Goal: Task Accomplishment & Management: Complete application form

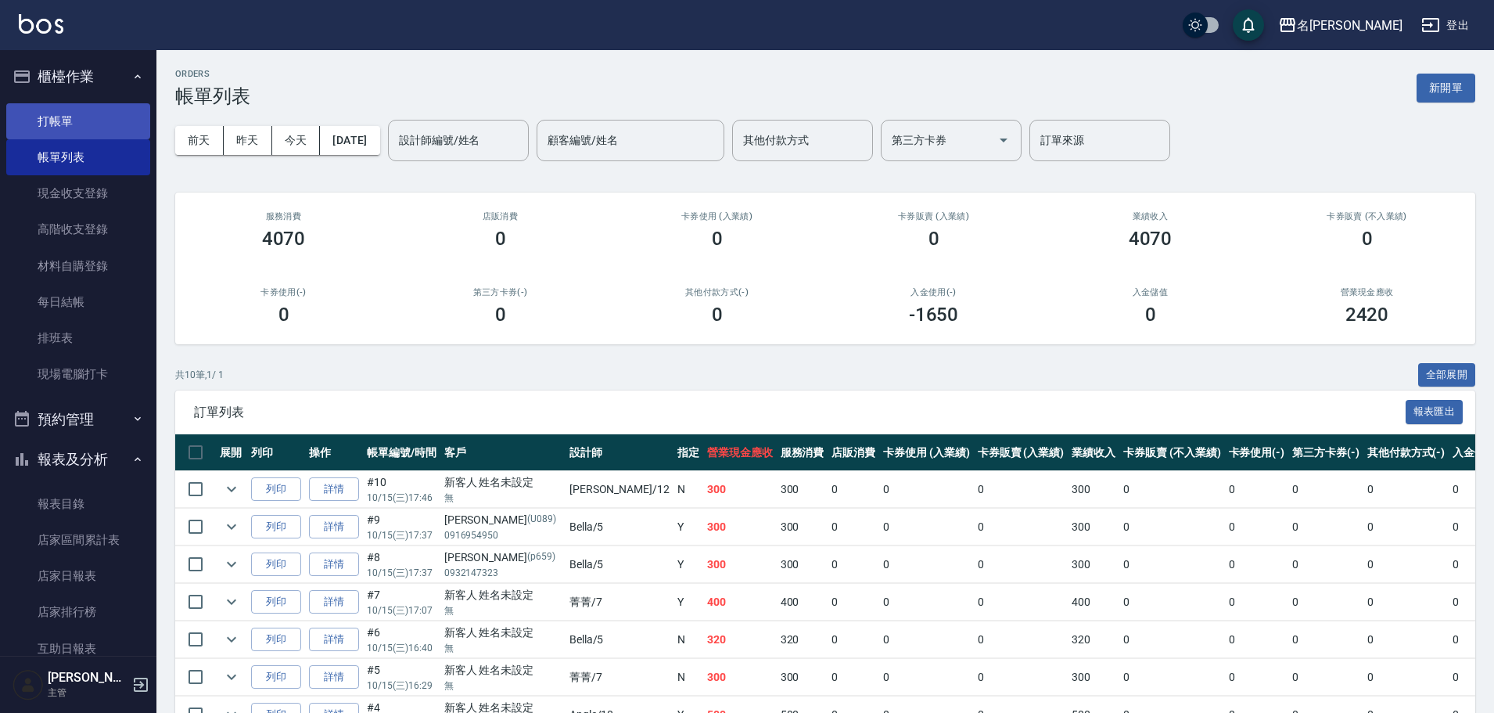
click at [61, 117] on link "打帳單" at bounding box center [78, 121] width 144 height 36
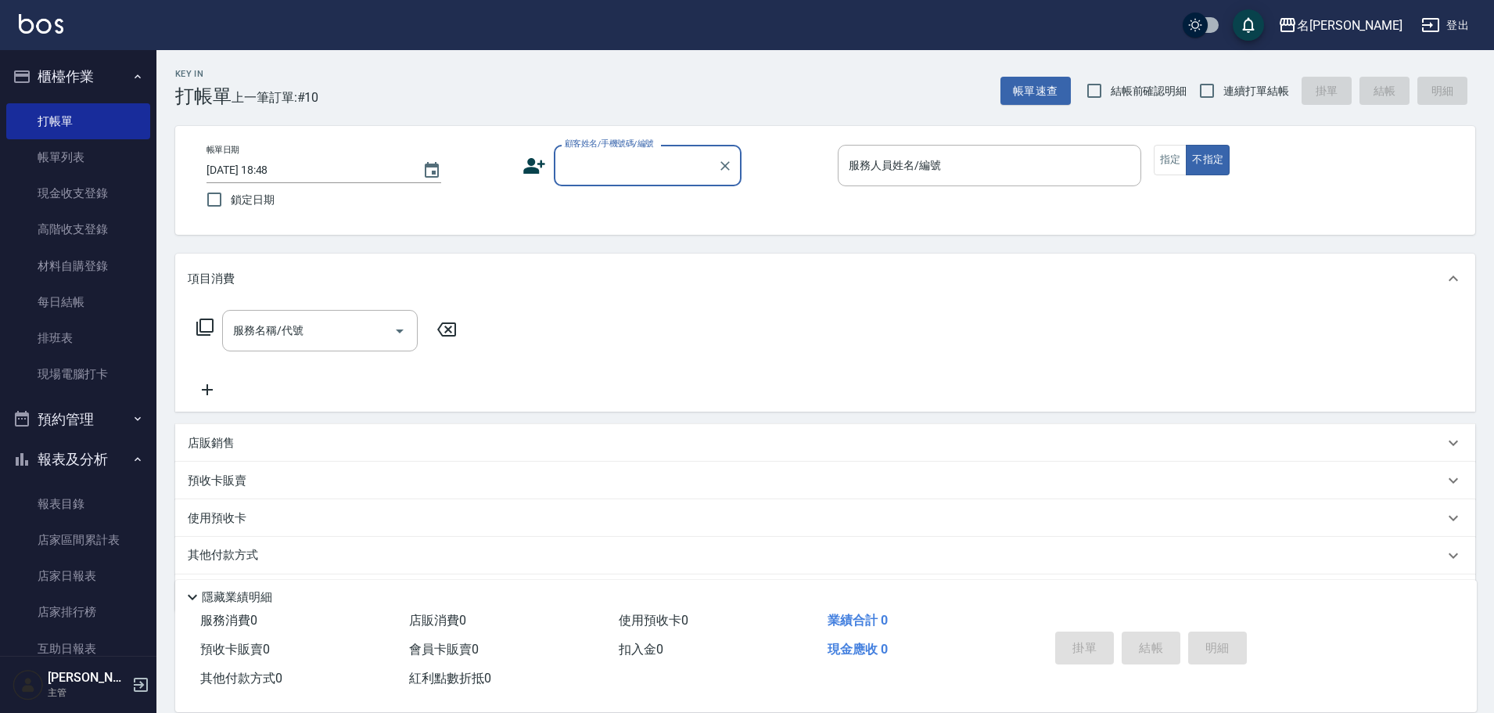
click at [646, 168] on input "顧客姓名/手機號碼/編號" at bounding box center [636, 165] width 150 height 27
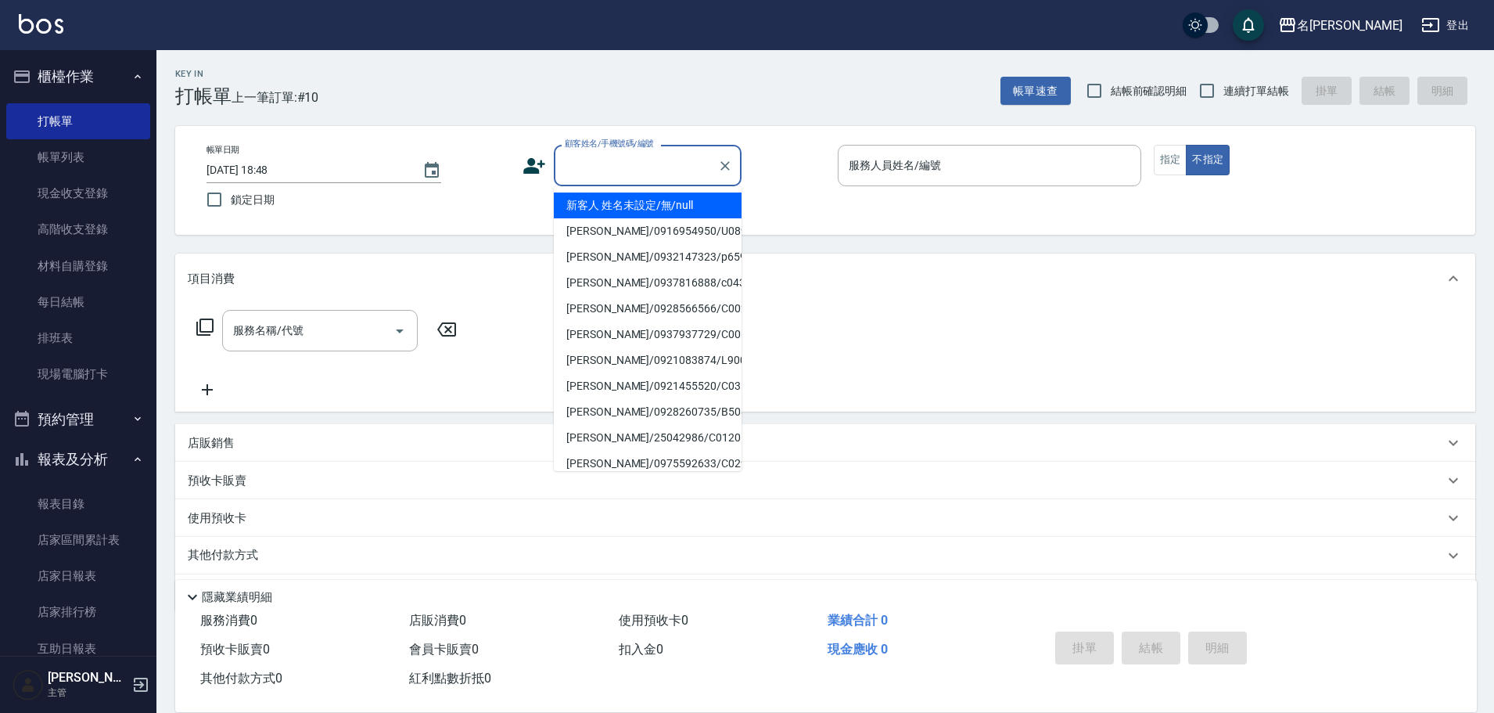
click at [655, 200] on li "新客人 姓名未設定/無/null" at bounding box center [648, 205] width 188 height 26
type input "新客人 姓名未設定/無/null"
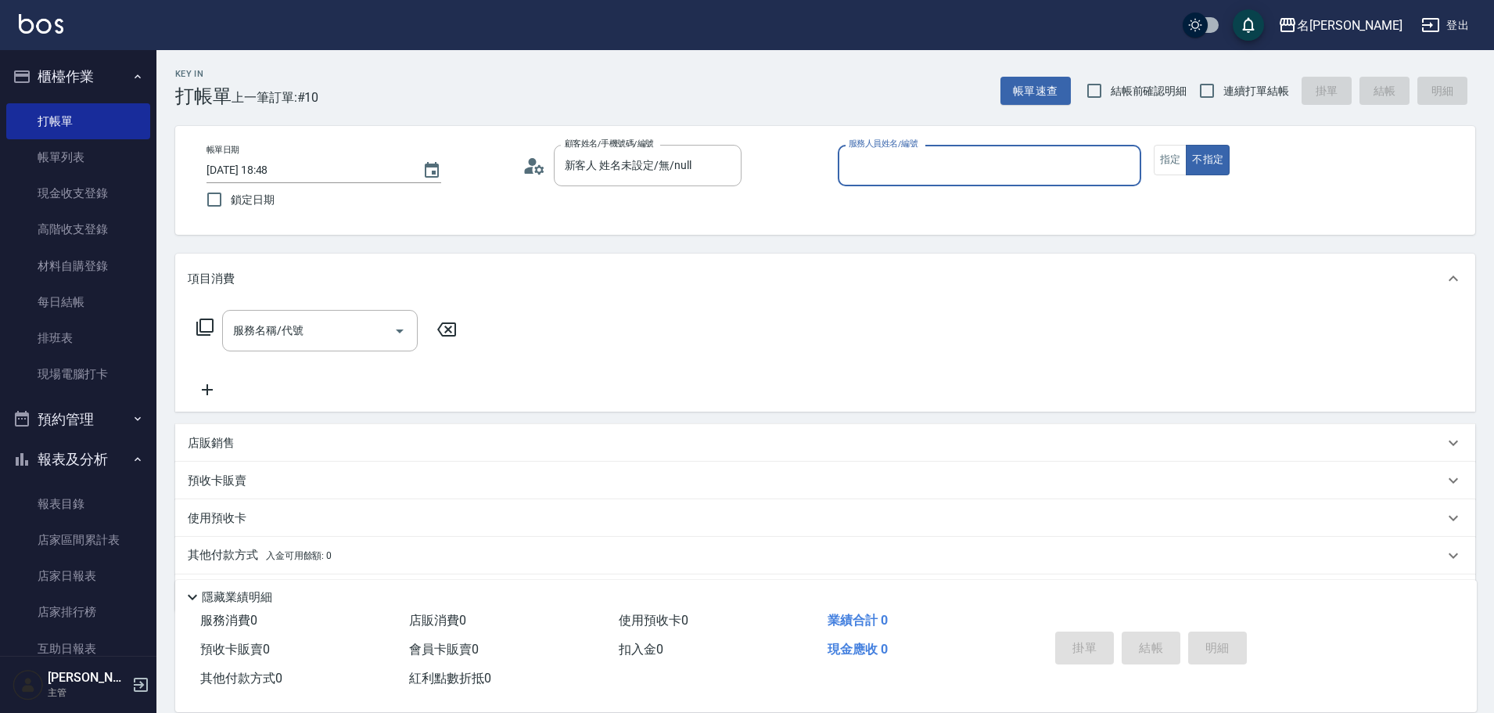
drag, startPoint x: 944, startPoint y: 171, endPoint x: 934, endPoint y: 176, distance: 11.6
click at [942, 170] on input "服務人員姓名/編號" at bounding box center [990, 165] width 290 height 27
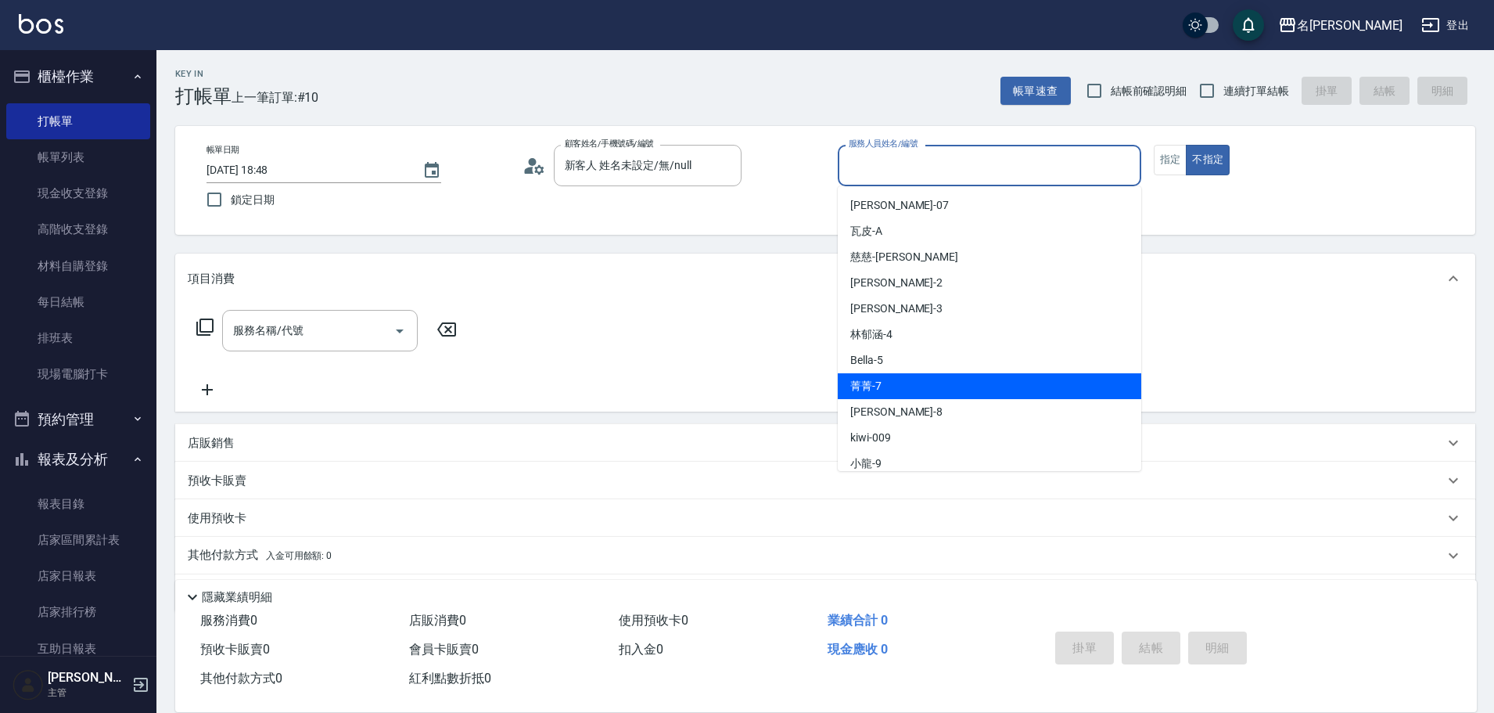
click at [920, 383] on div "菁菁 -7" at bounding box center [990, 386] width 304 height 26
type input "菁菁-7"
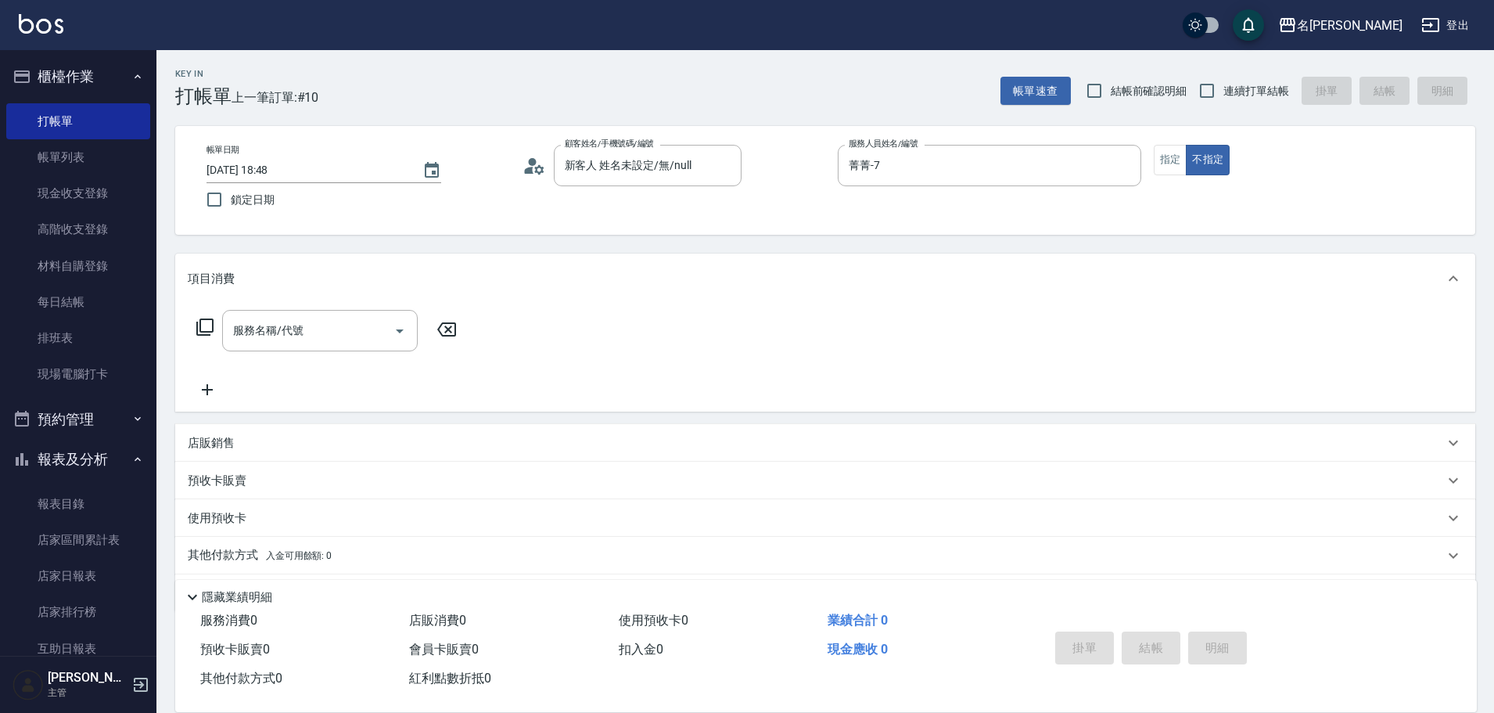
click at [204, 327] on icon at bounding box center [205, 327] width 19 height 19
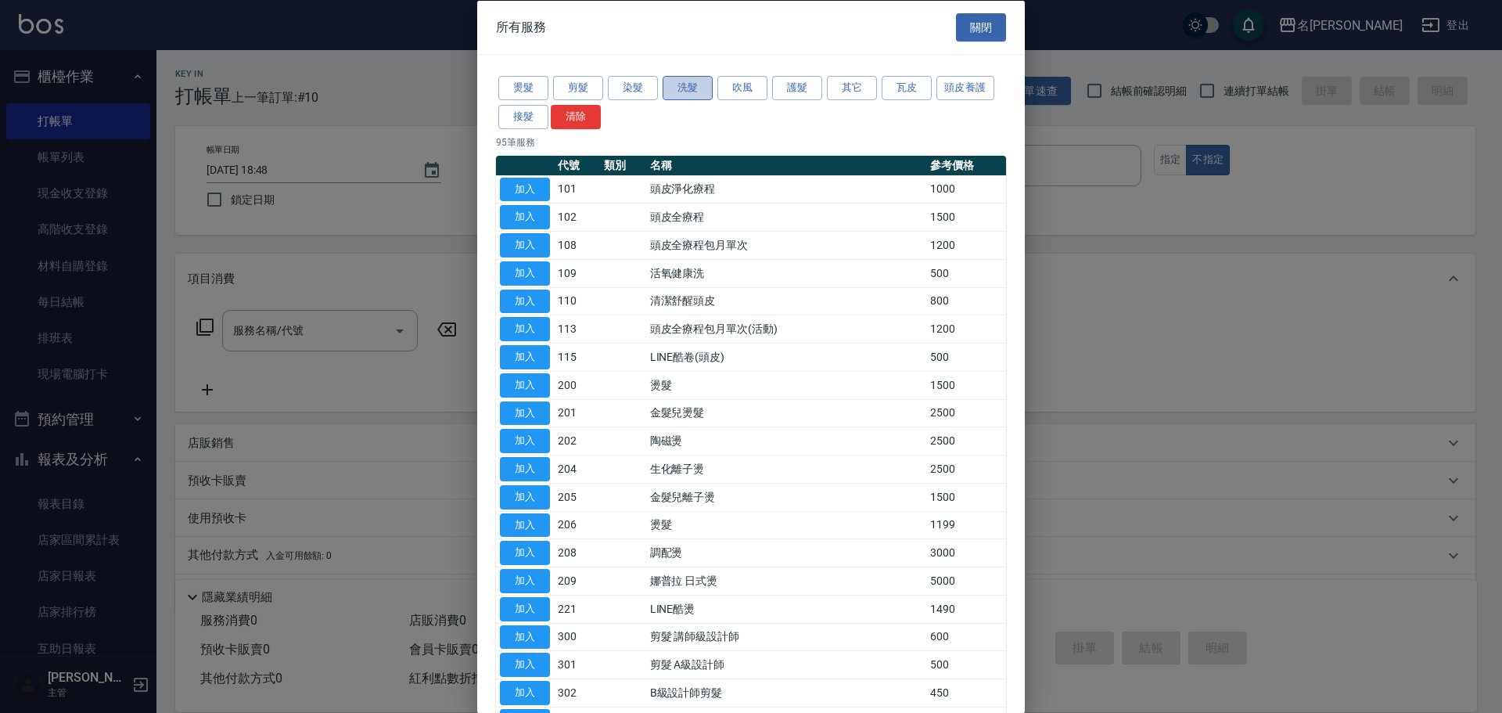
click at [693, 85] on button "洗髮" at bounding box center [688, 88] width 50 height 24
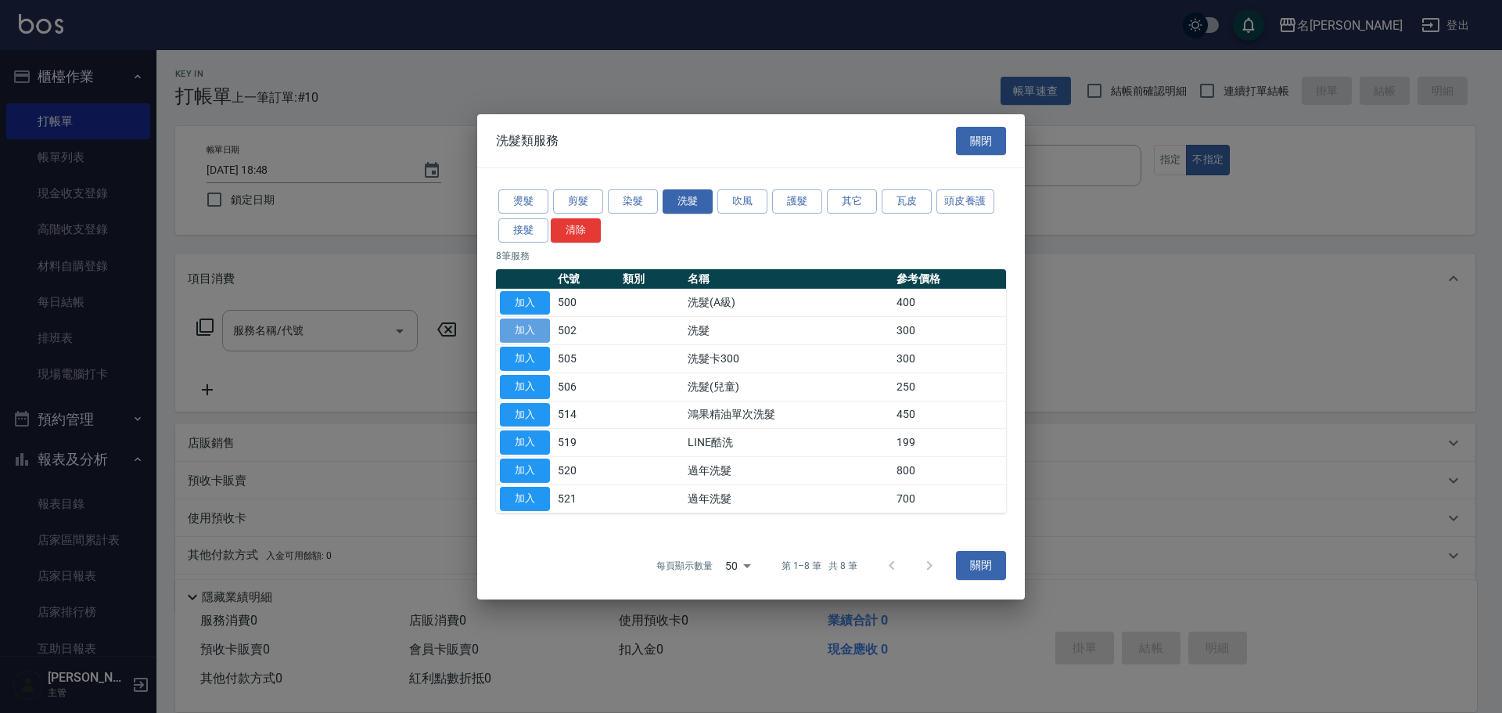
click at [514, 333] on button "加入" at bounding box center [525, 330] width 50 height 24
type input "洗髮(502)"
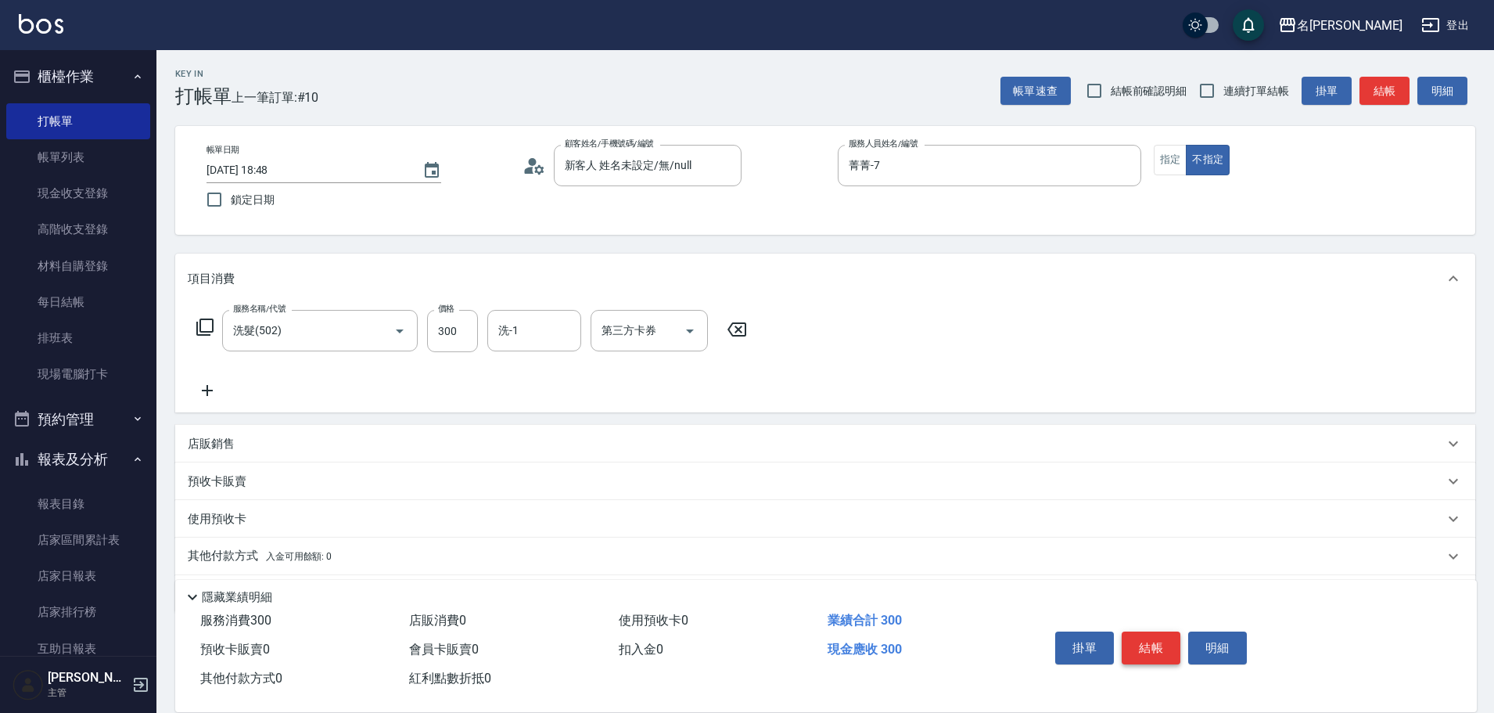
click at [1145, 653] on button "結帳" at bounding box center [1151, 647] width 59 height 33
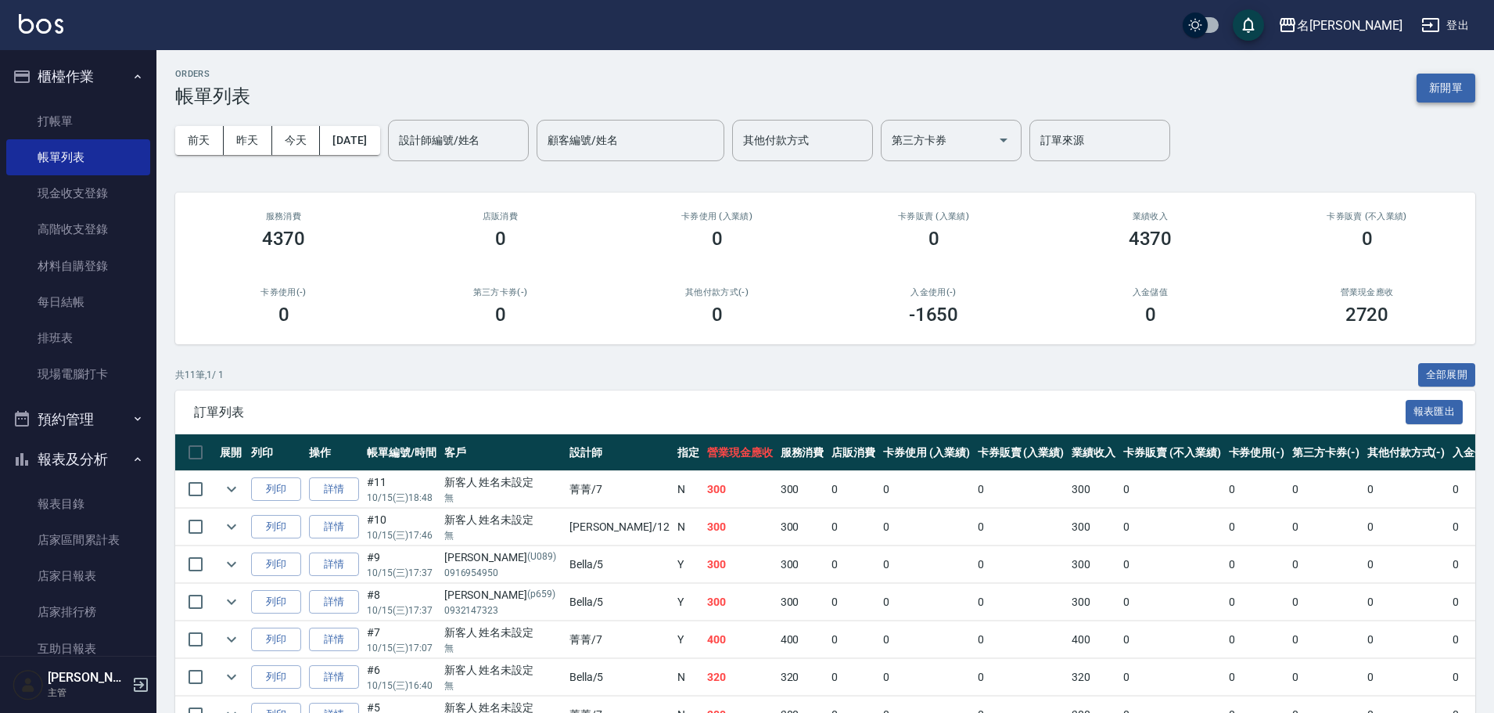
click at [1440, 98] on button "新開單" at bounding box center [1446, 88] width 59 height 29
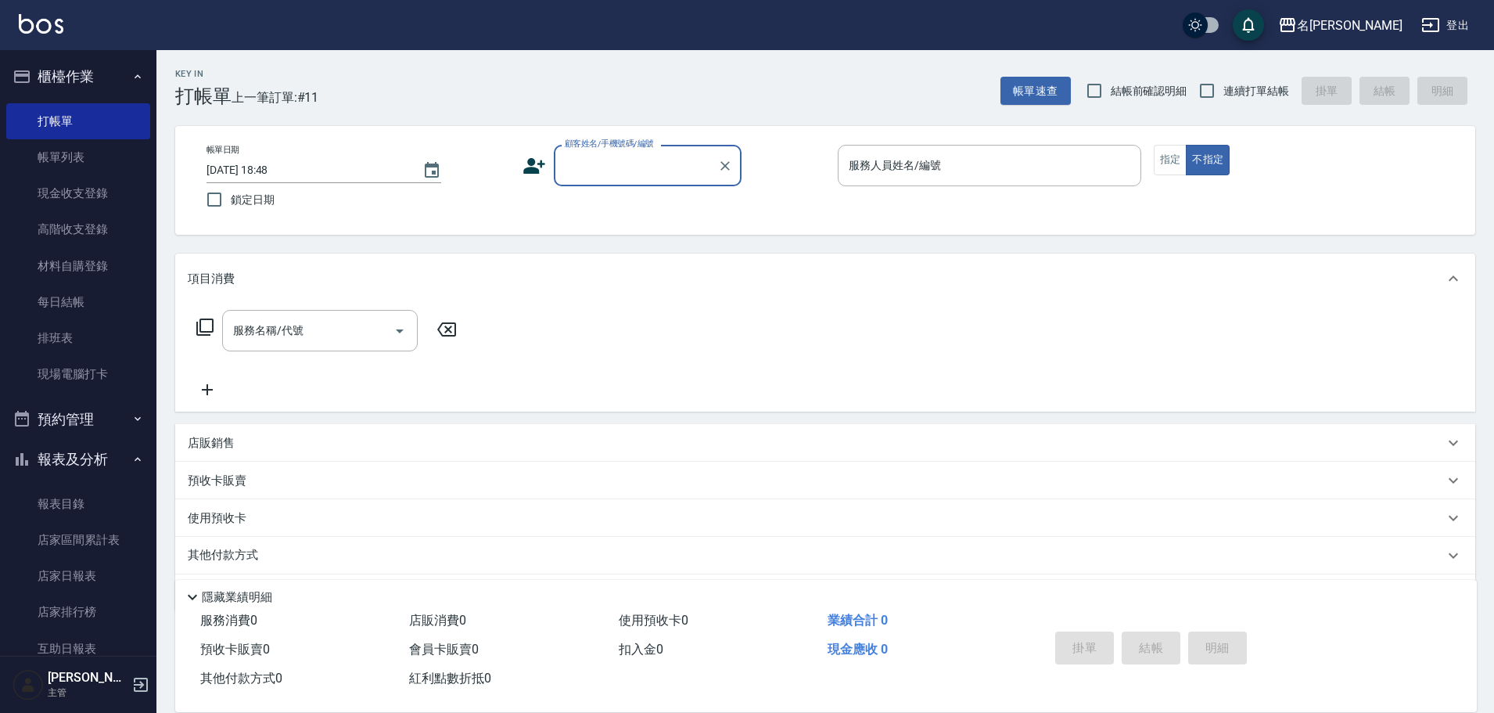
click at [602, 153] on input "顧客姓名/手機號碼/編號" at bounding box center [636, 165] width 150 height 27
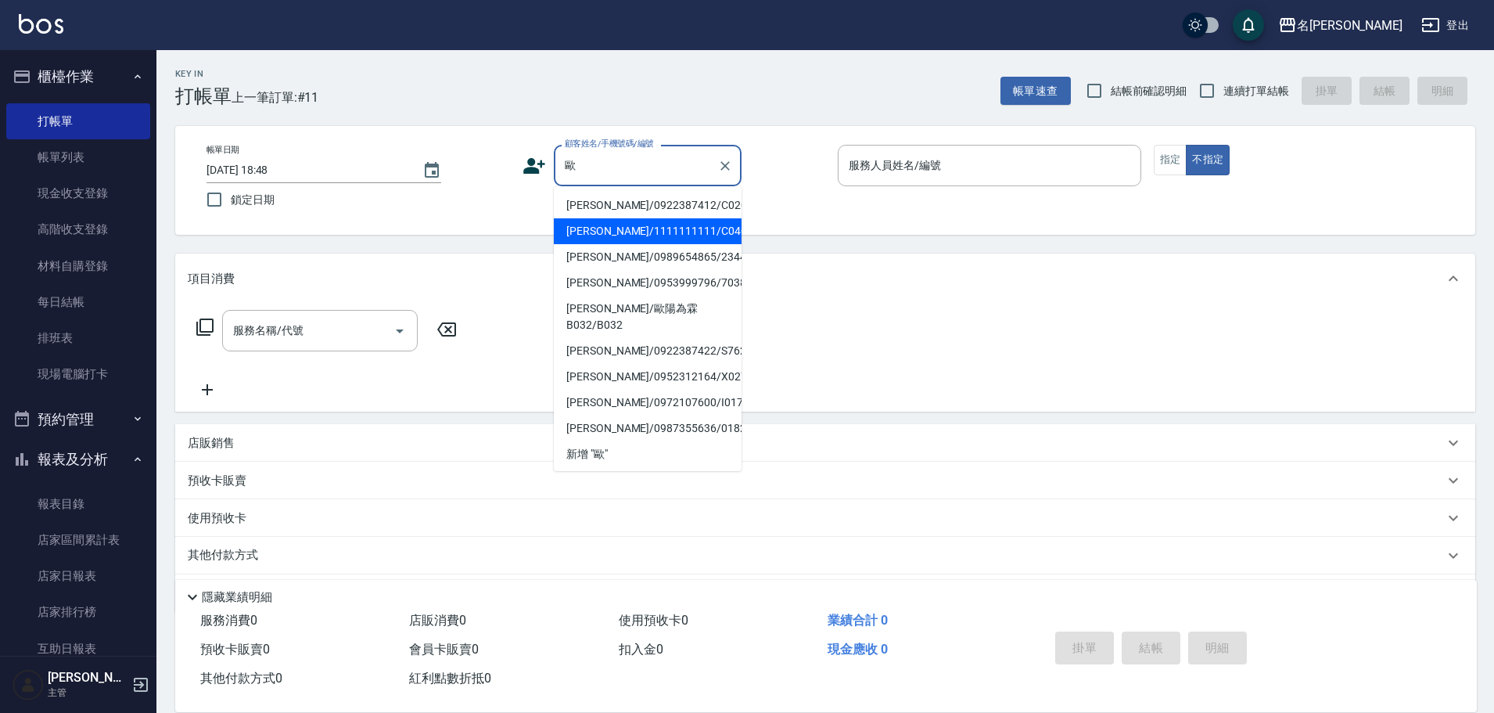
click at [673, 232] on li "[PERSON_NAME]/1111111111/C0403" at bounding box center [648, 231] width 188 height 26
type input "[PERSON_NAME]/1111111111/C0403"
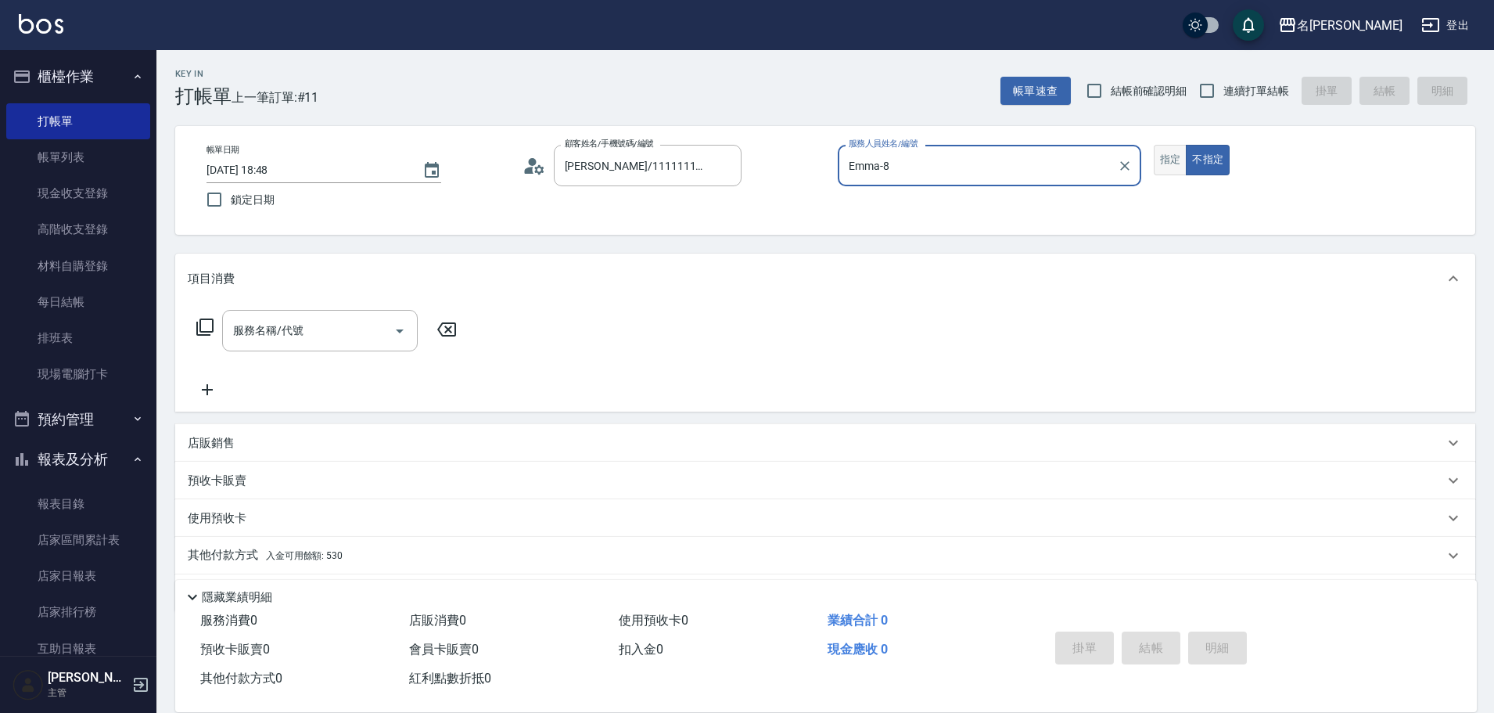
click at [1174, 147] on button "指定" at bounding box center [1171, 160] width 34 height 31
click at [197, 326] on icon at bounding box center [204, 326] width 17 height 17
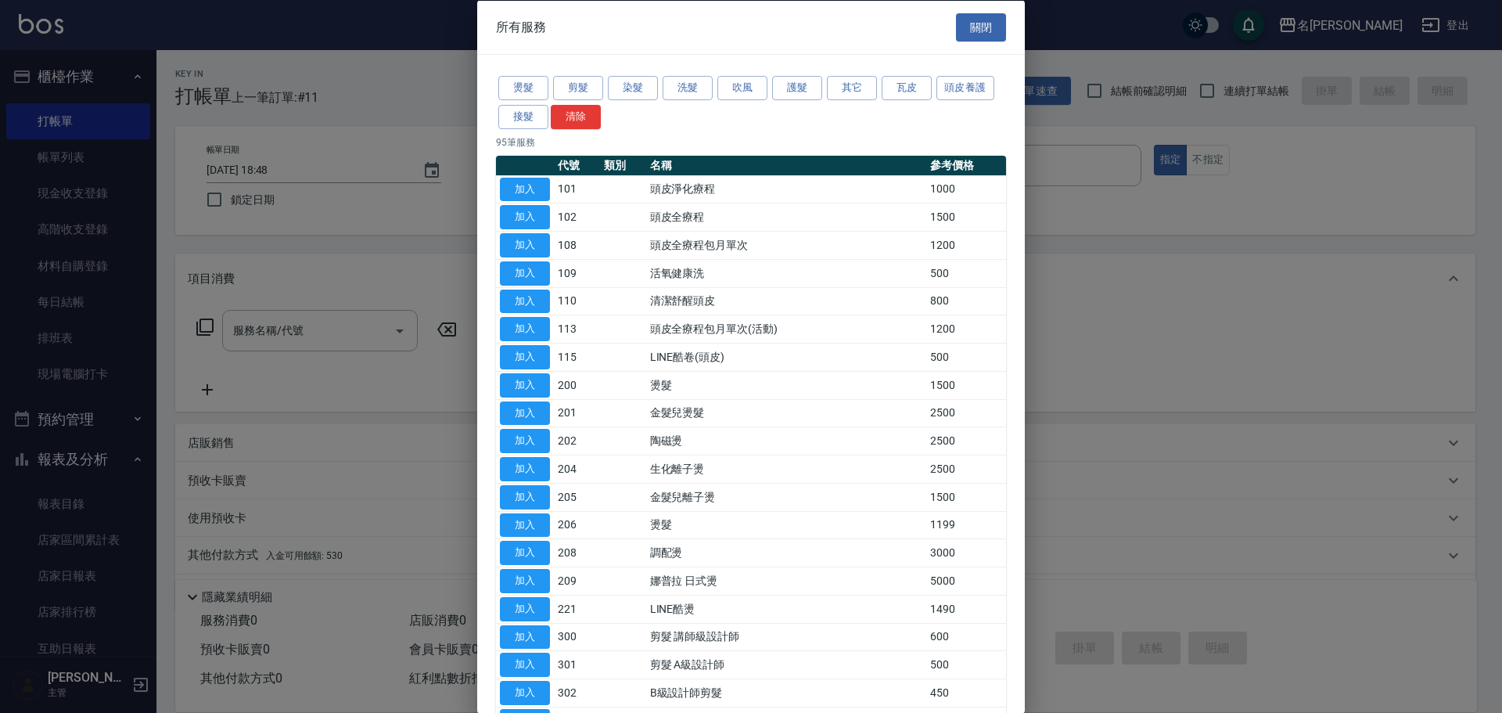
click at [1123, 148] on div at bounding box center [751, 356] width 1502 height 713
click at [966, 25] on button "關閉" at bounding box center [981, 27] width 50 height 29
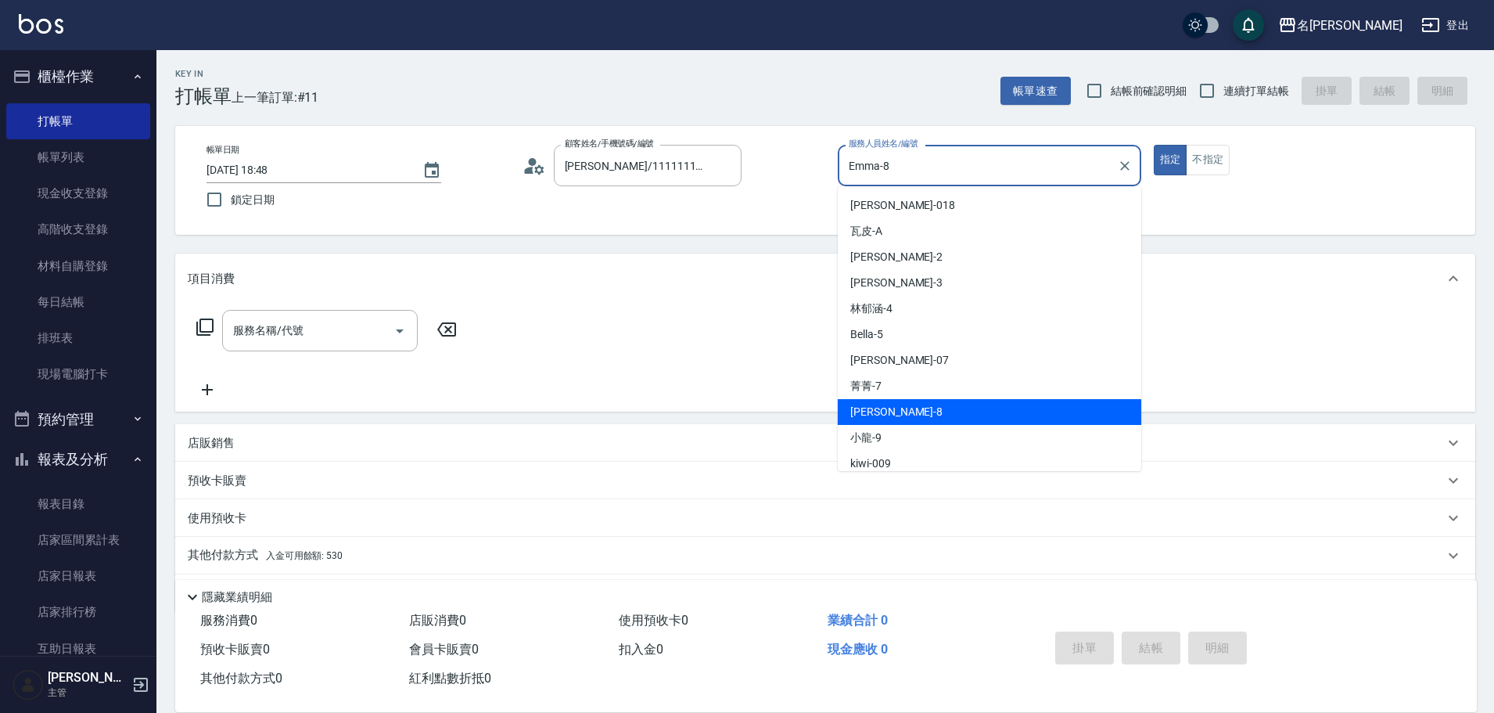
click at [1071, 167] on input "Emma-8" at bounding box center [978, 165] width 266 height 27
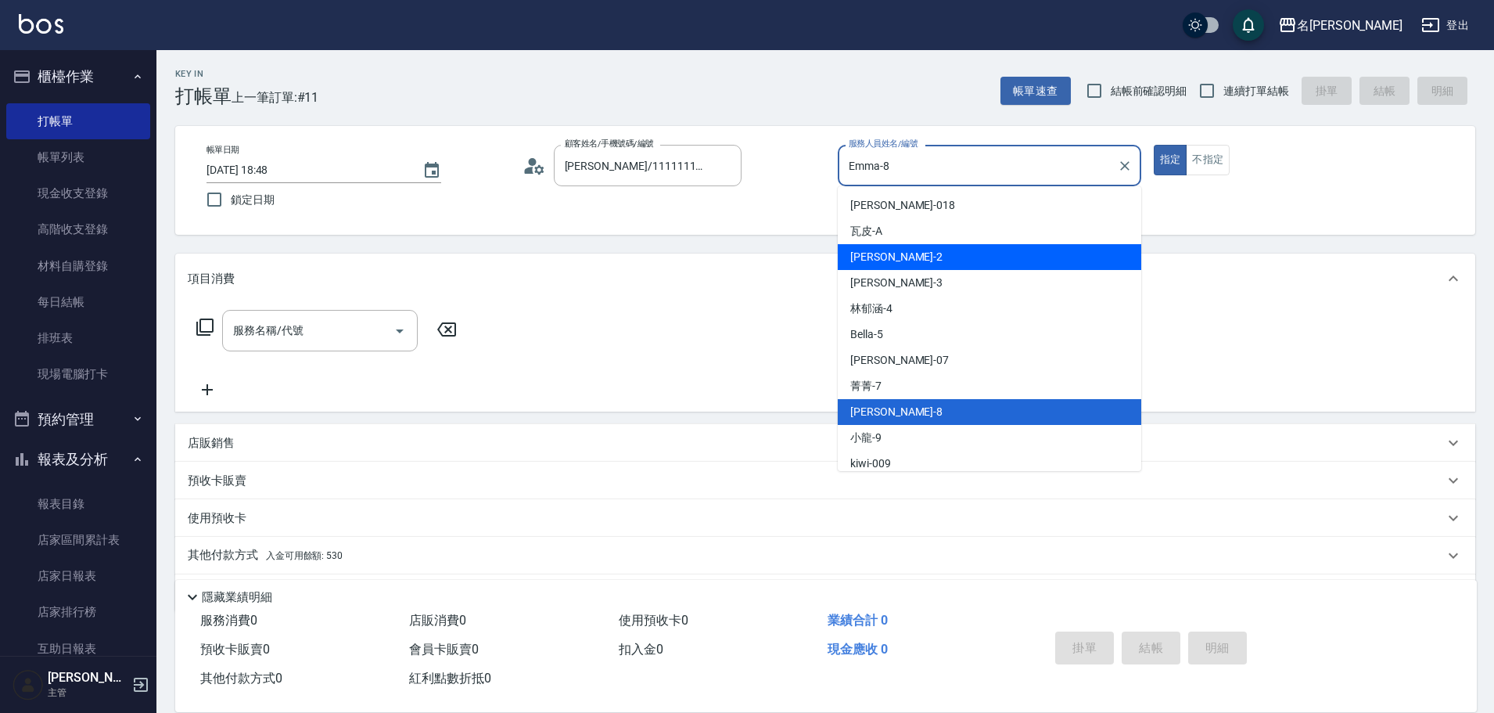
click at [998, 261] on div "敏卉 -2" at bounding box center [990, 257] width 304 height 26
type input "敏卉-2"
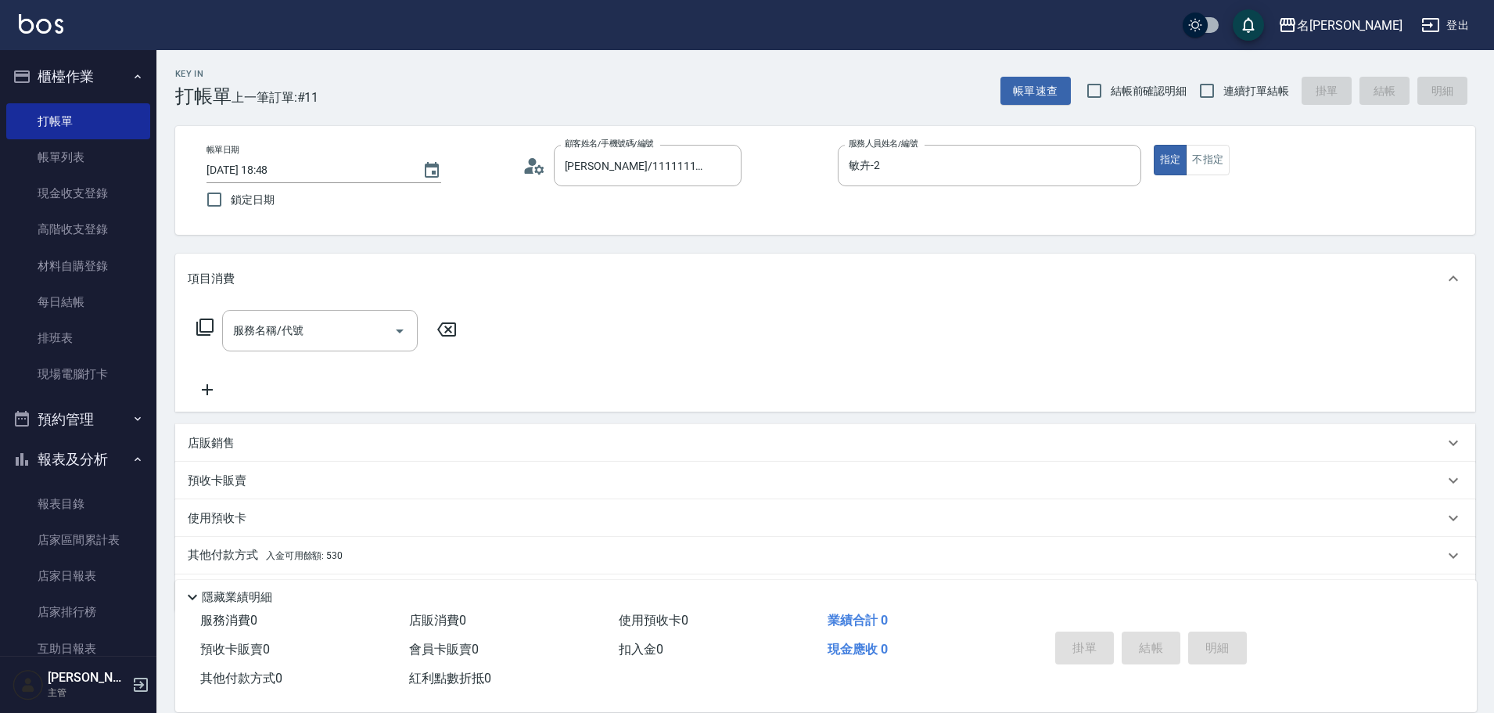
click at [203, 332] on icon at bounding box center [204, 326] width 17 height 17
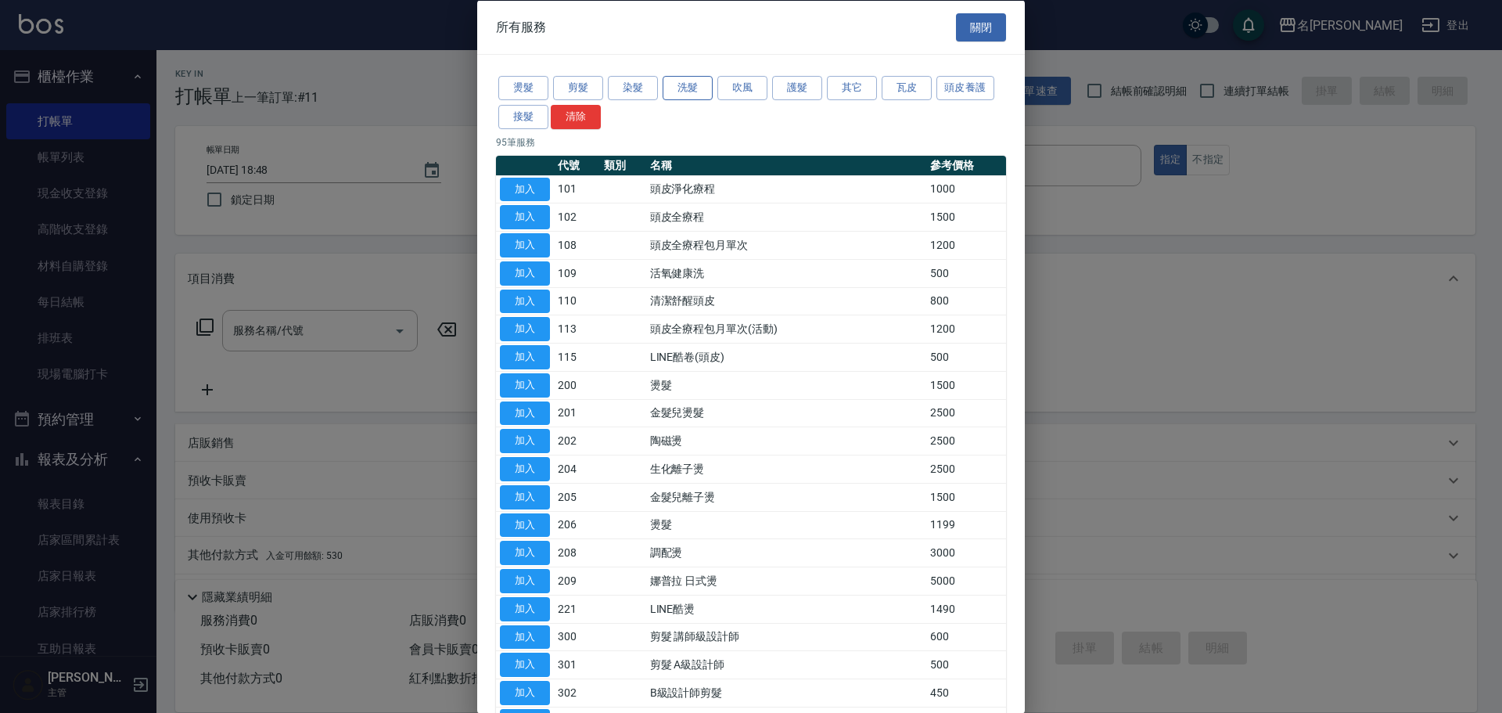
click at [683, 89] on button "洗髮" at bounding box center [688, 88] width 50 height 24
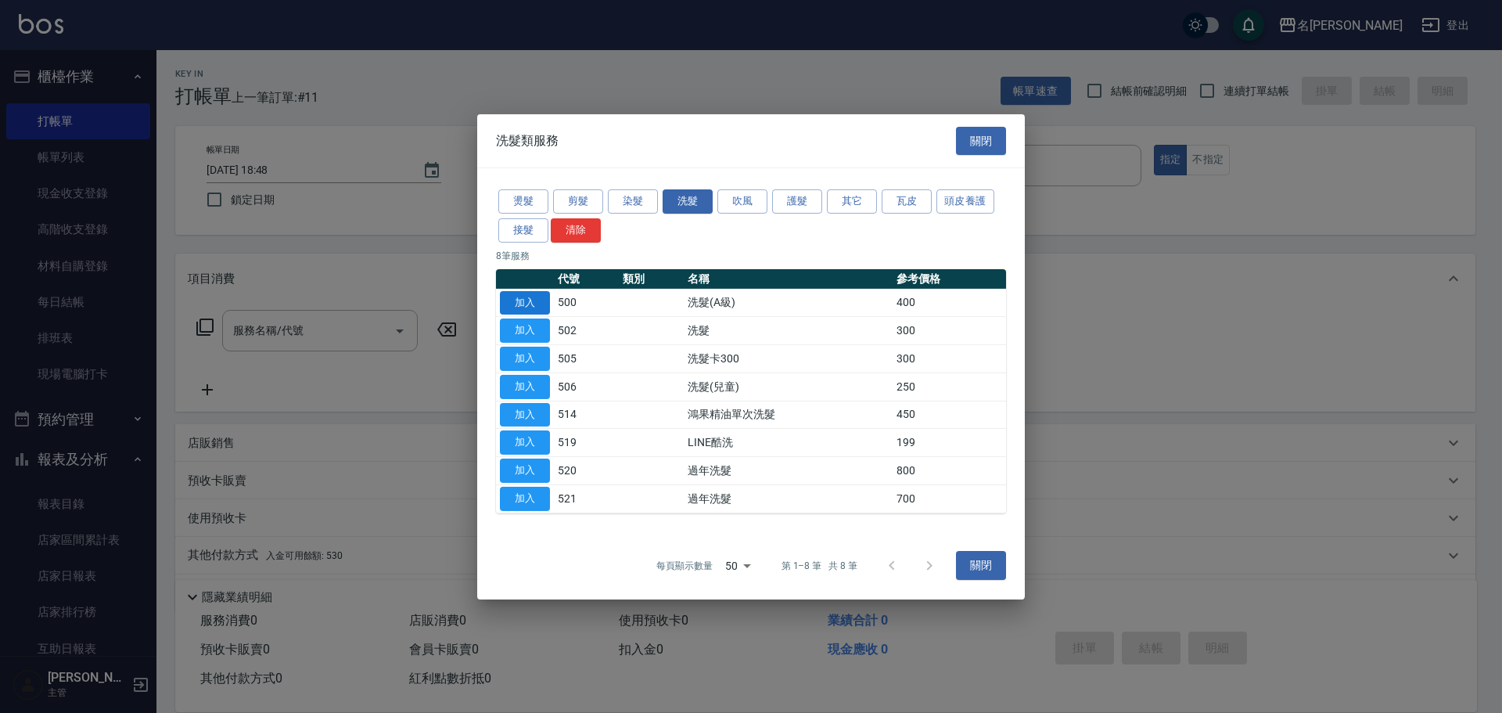
click at [533, 297] on button "加入" at bounding box center [525, 302] width 50 height 24
type input "洗髮(A級)(500)"
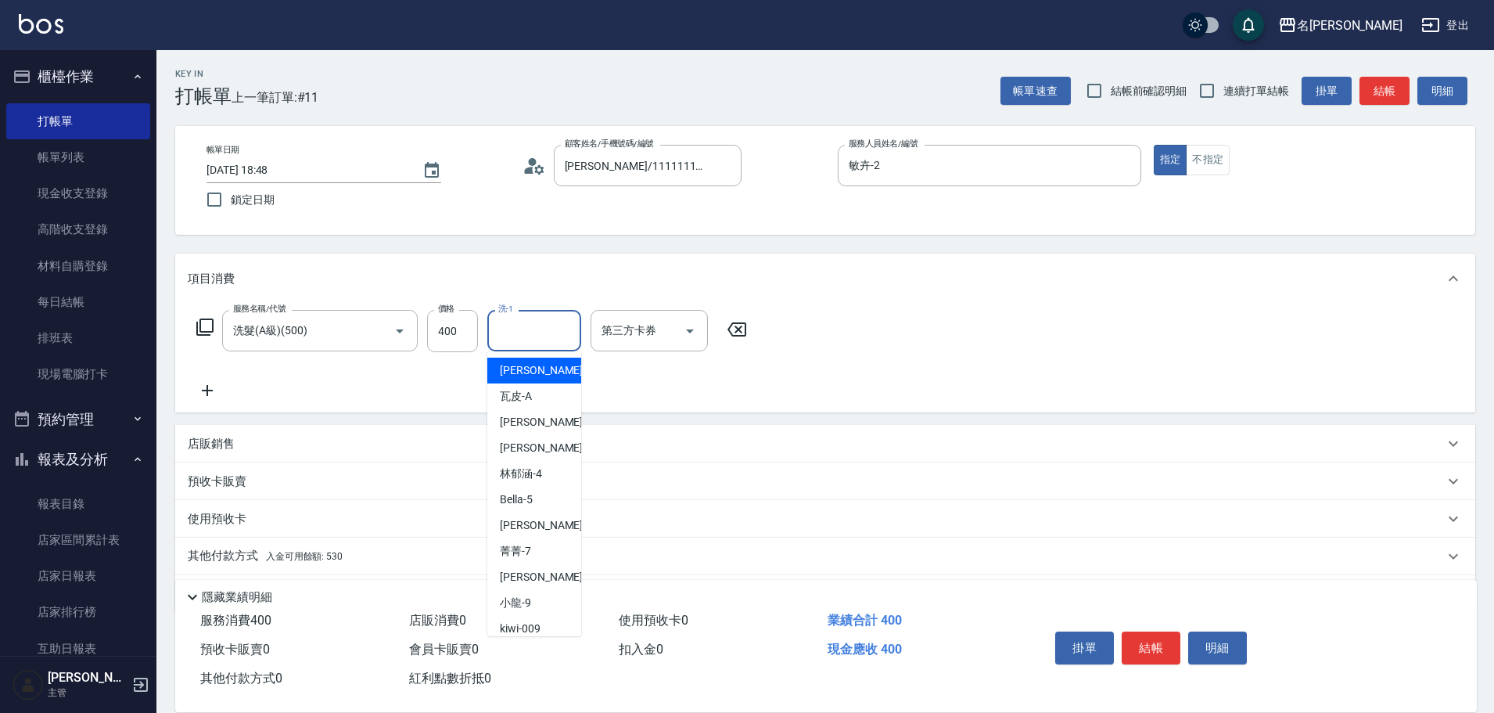
click at [526, 337] on input "洗-1" at bounding box center [534, 330] width 80 height 27
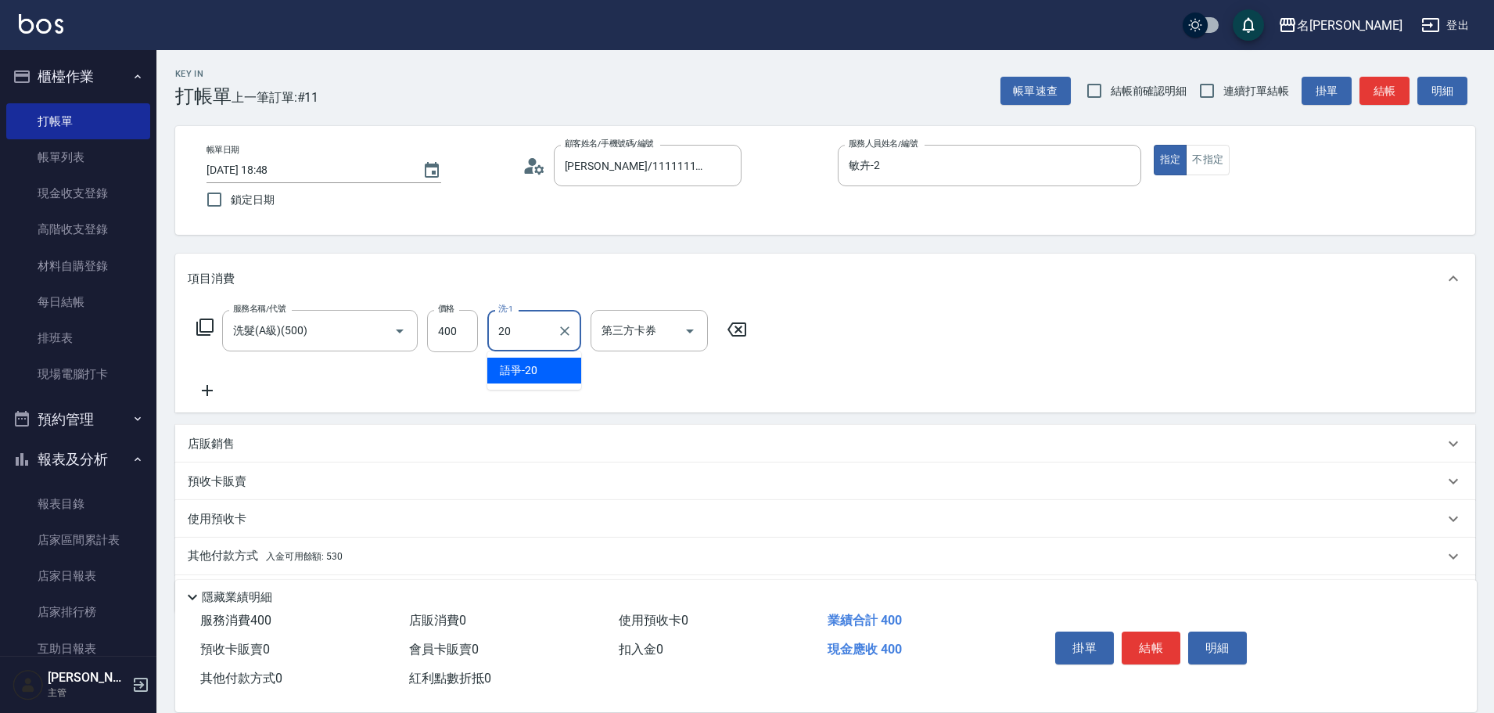
type input "語爭-20"
click at [225, 545] on div "其他付款方式 入金可用餘額: 530" at bounding box center [825, 557] width 1300 height 38
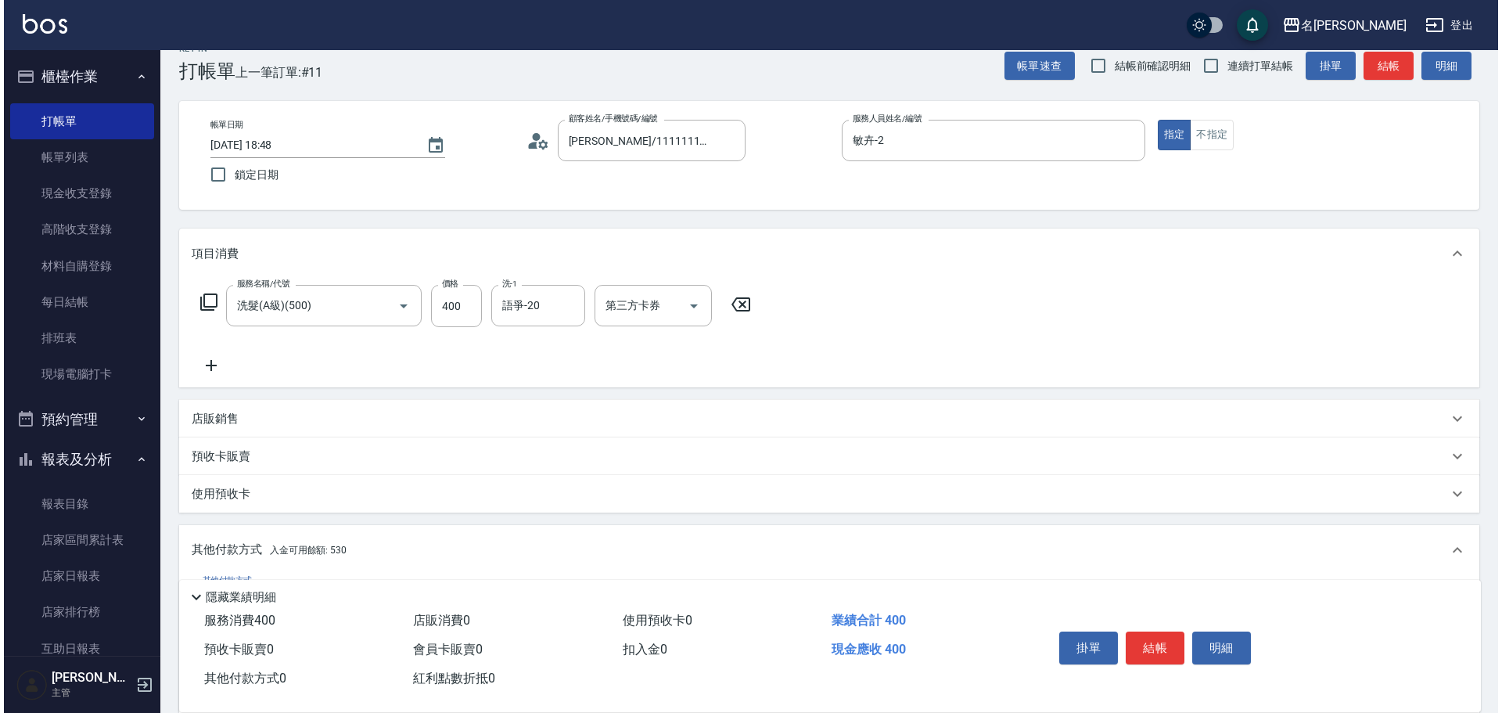
scroll to position [235, 0]
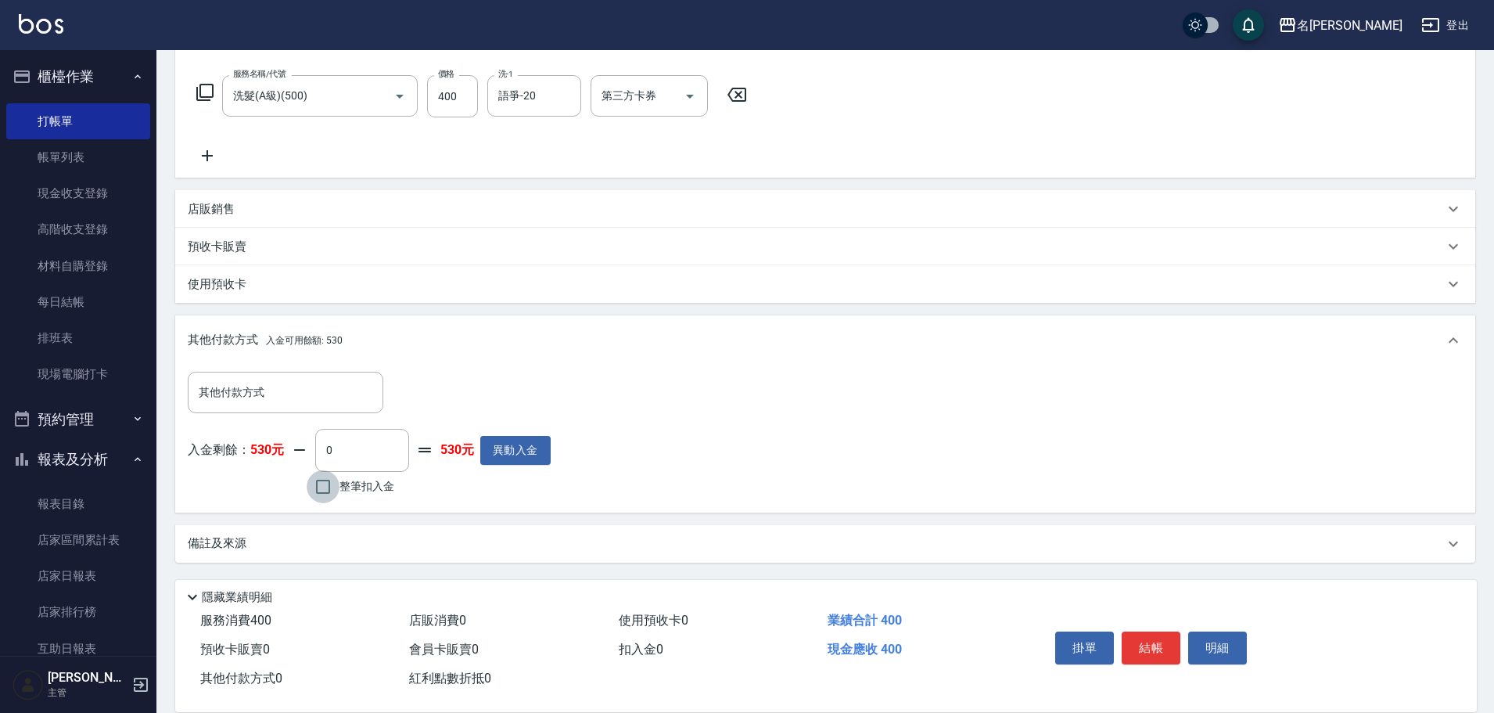
click at [331, 481] on input "整筆扣入金" at bounding box center [323, 486] width 33 height 33
checkbox input "true"
type input "400"
click at [1217, 643] on button "明細" at bounding box center [1218, 647] width 59 height 33
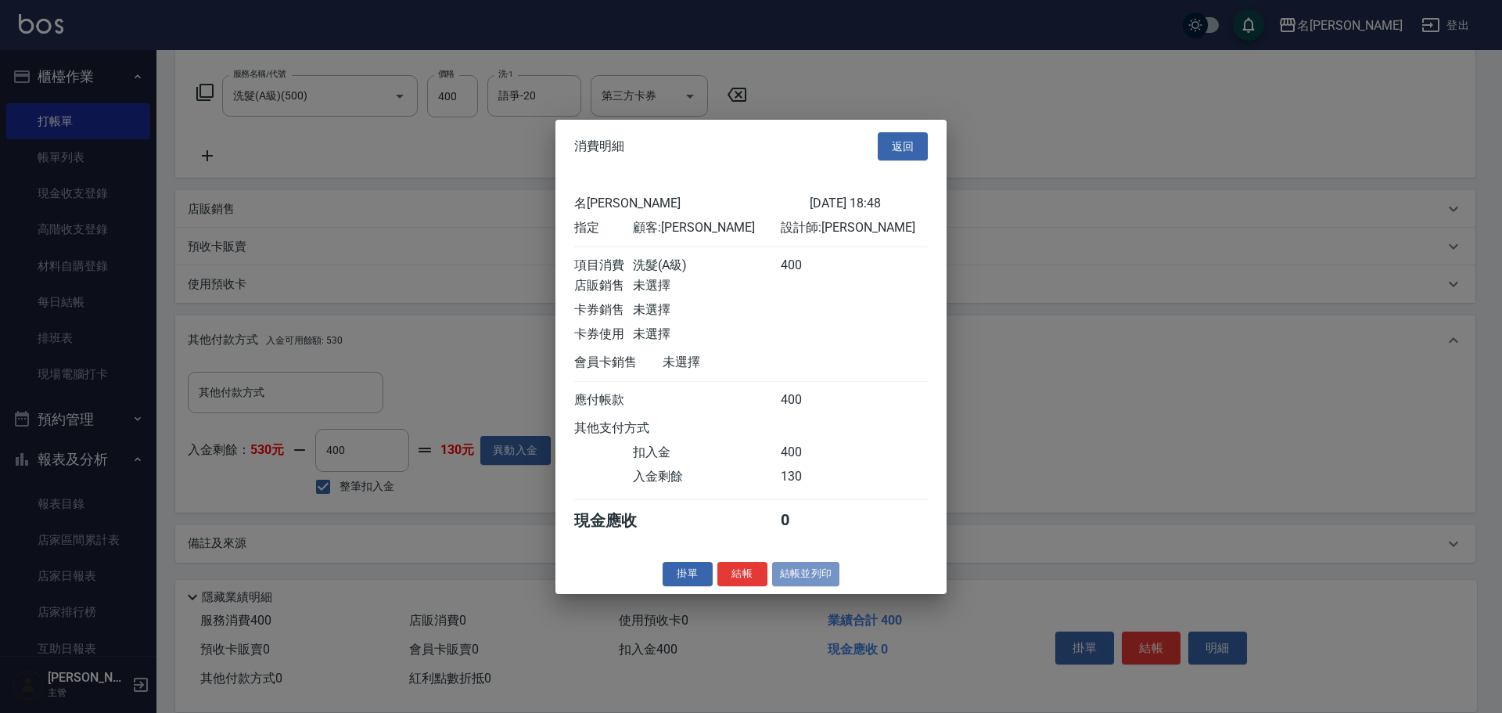
click at [814, 584] on button "結帳並列印" at bounding box center [806, 574] width 68 height 24
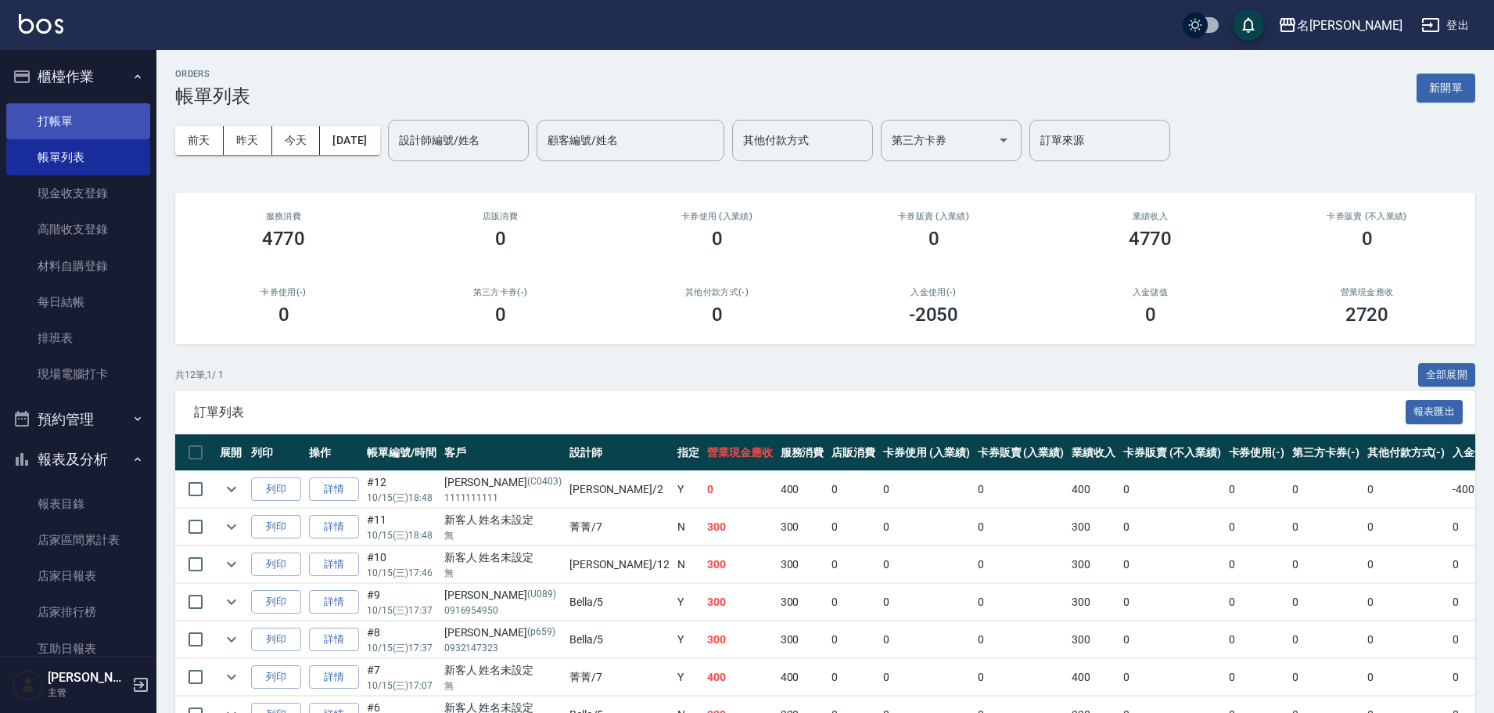
click at [96, 120] on link "打帳單" at bounding box center [78, 121] width 144 height 36
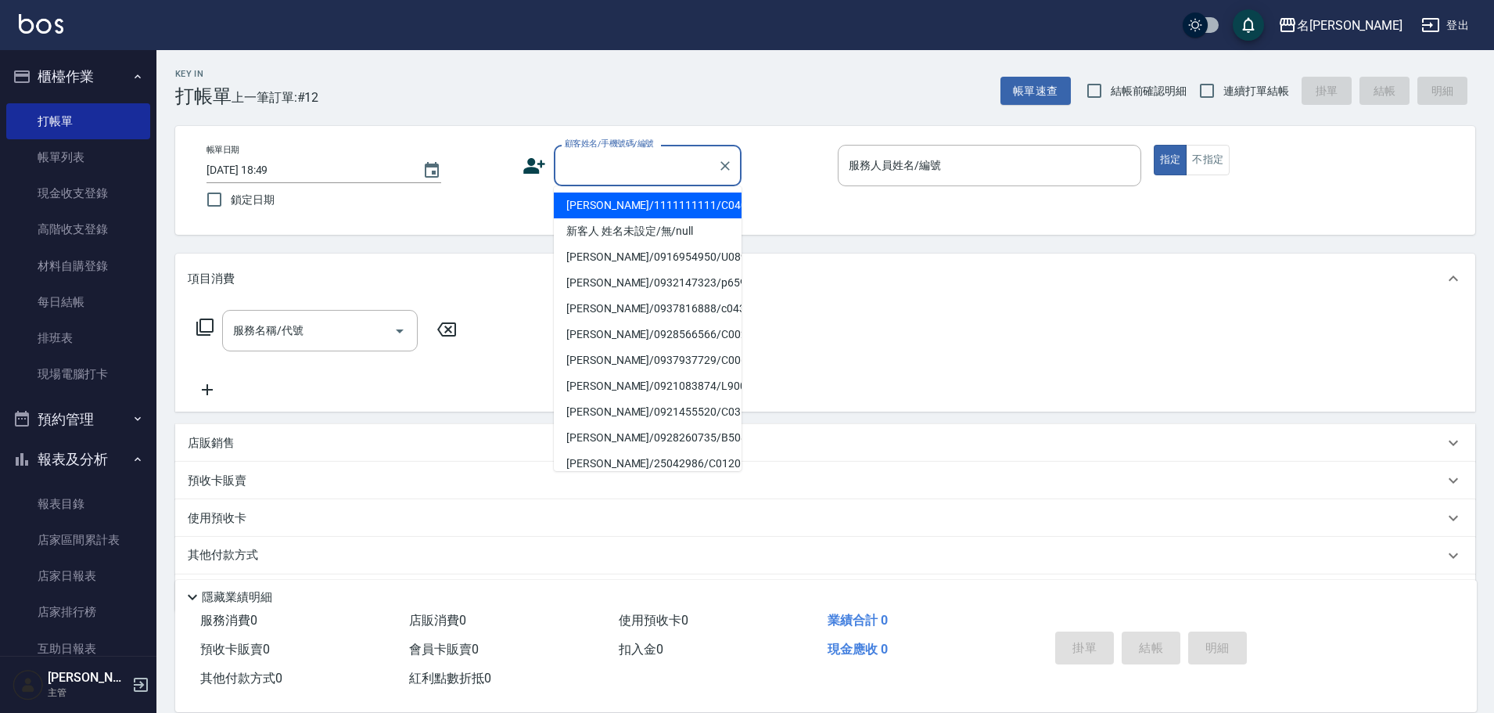
drag, startPoint x: 613, startPoint y: 160, endPoint x: 613, endPoint y: 177, distance: 16.4
click at [613, 166] on input "顧客姓名/手機號碼/編號" at bounding box center [636, 165] width 150 height 27
click at [639, 239] on li "新客人 姓名未設定/無/null" at bounding box center [648, 231] width 188 height 26
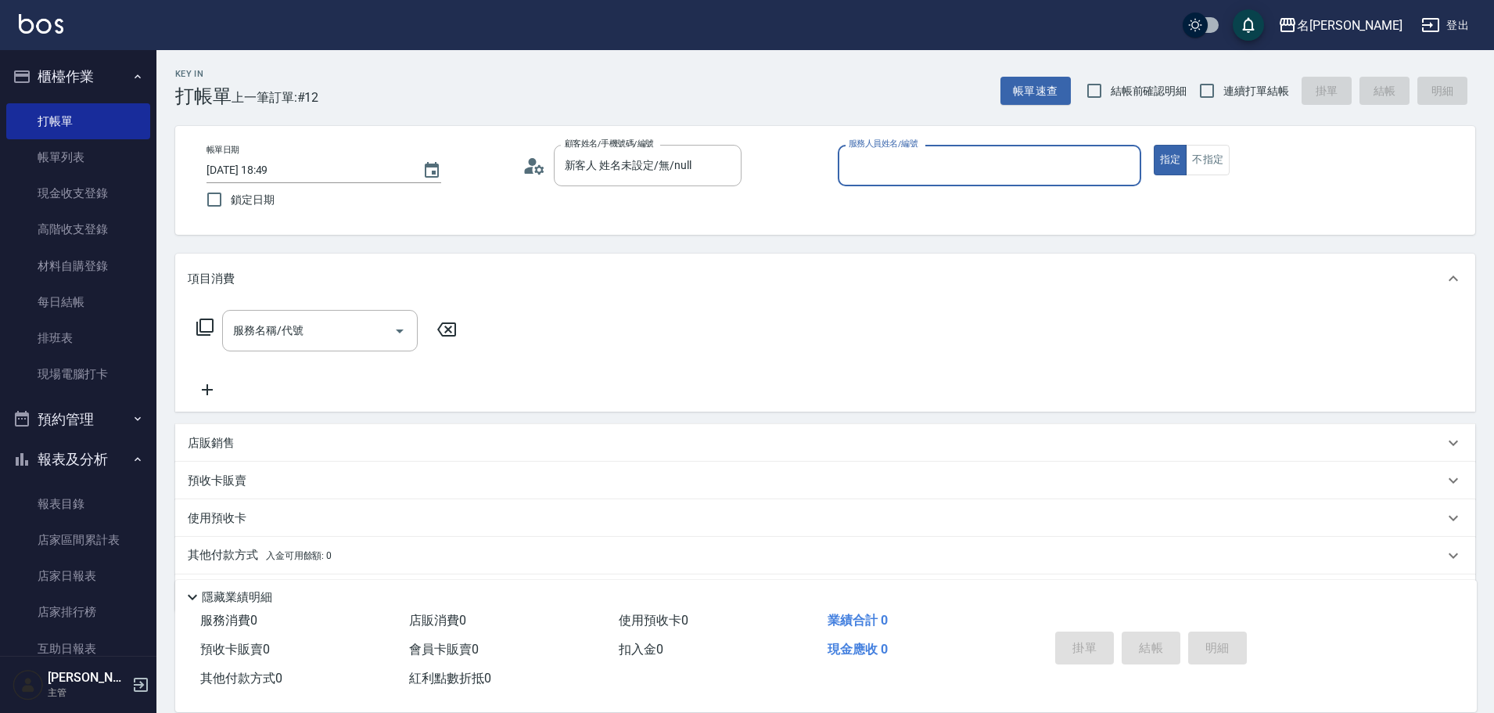
type input "新客人 姓名未設定/無/null"
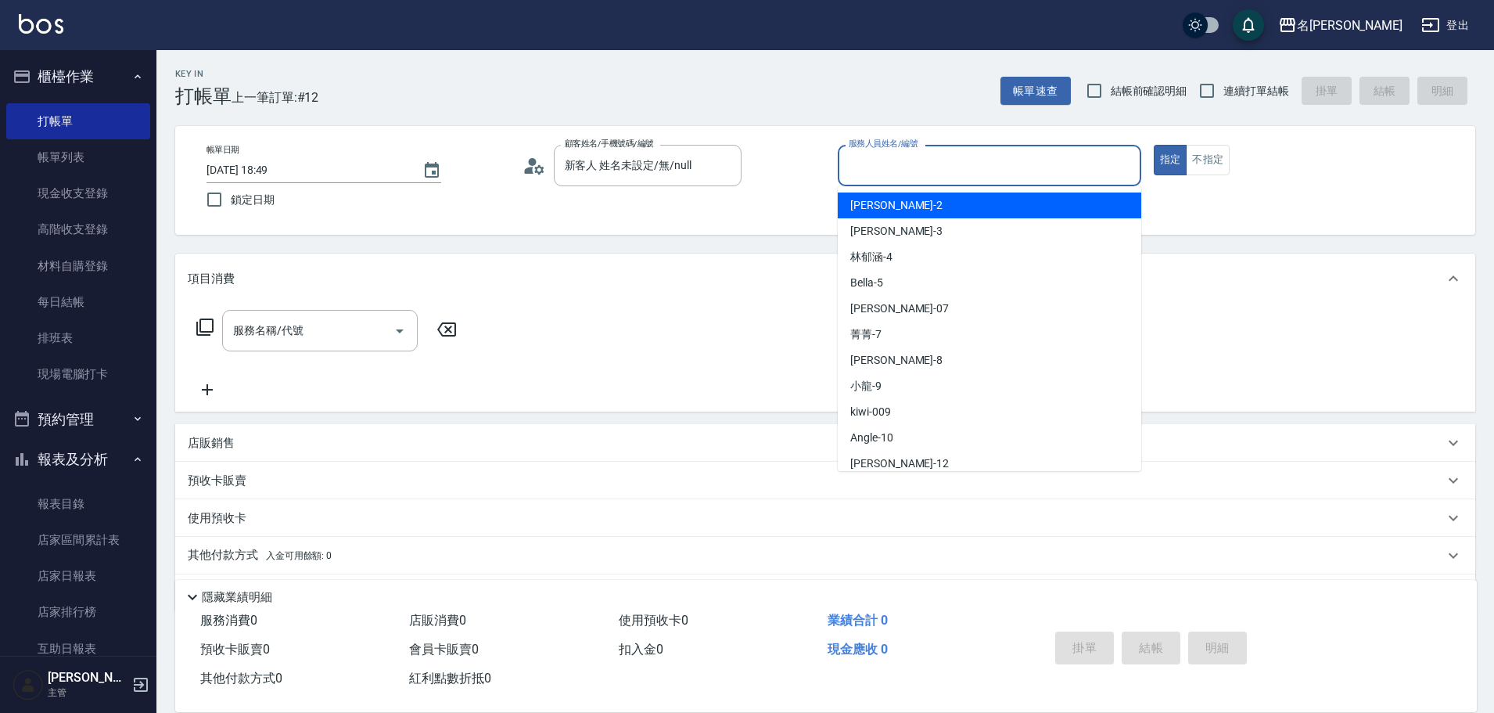
drag, startPoint x: 901, startPoint y: 165, endPoint x: 895, endPoint y: 202, distance: 37.2
click at [899, 170] on input "服務人員姓名/編號" at bounding box center [990, 165] width 290 height 27
drag, startPoint x: 878, startPoint y: 207, endPoint x: 872, endPoint y: 220, distance: 14.0
click at [877, 207] on span "敏卉 -2" at bounding box center [897, 205] width 92 height 16
type input "敏卉-2"
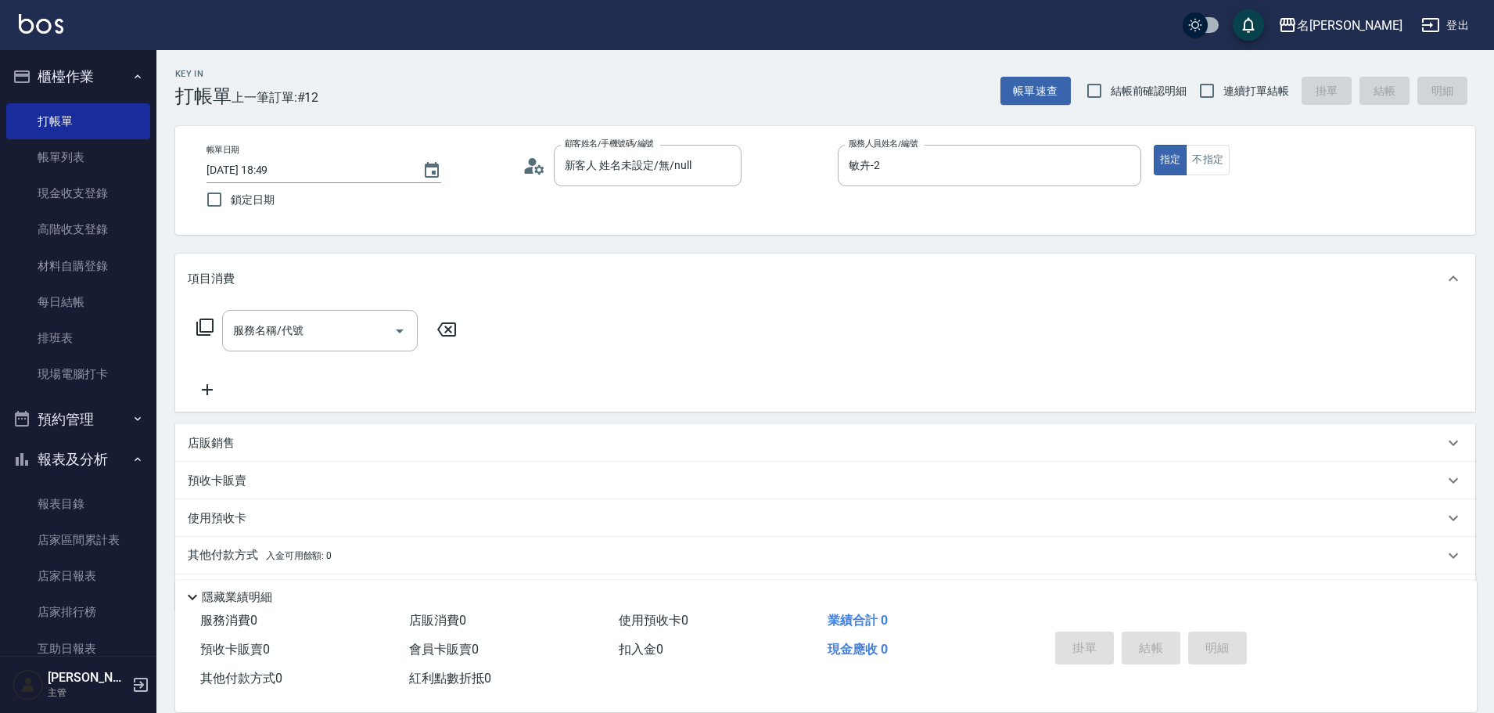
click at [201, 325] on icon at bounding box center [204, 326] width 17 height 17
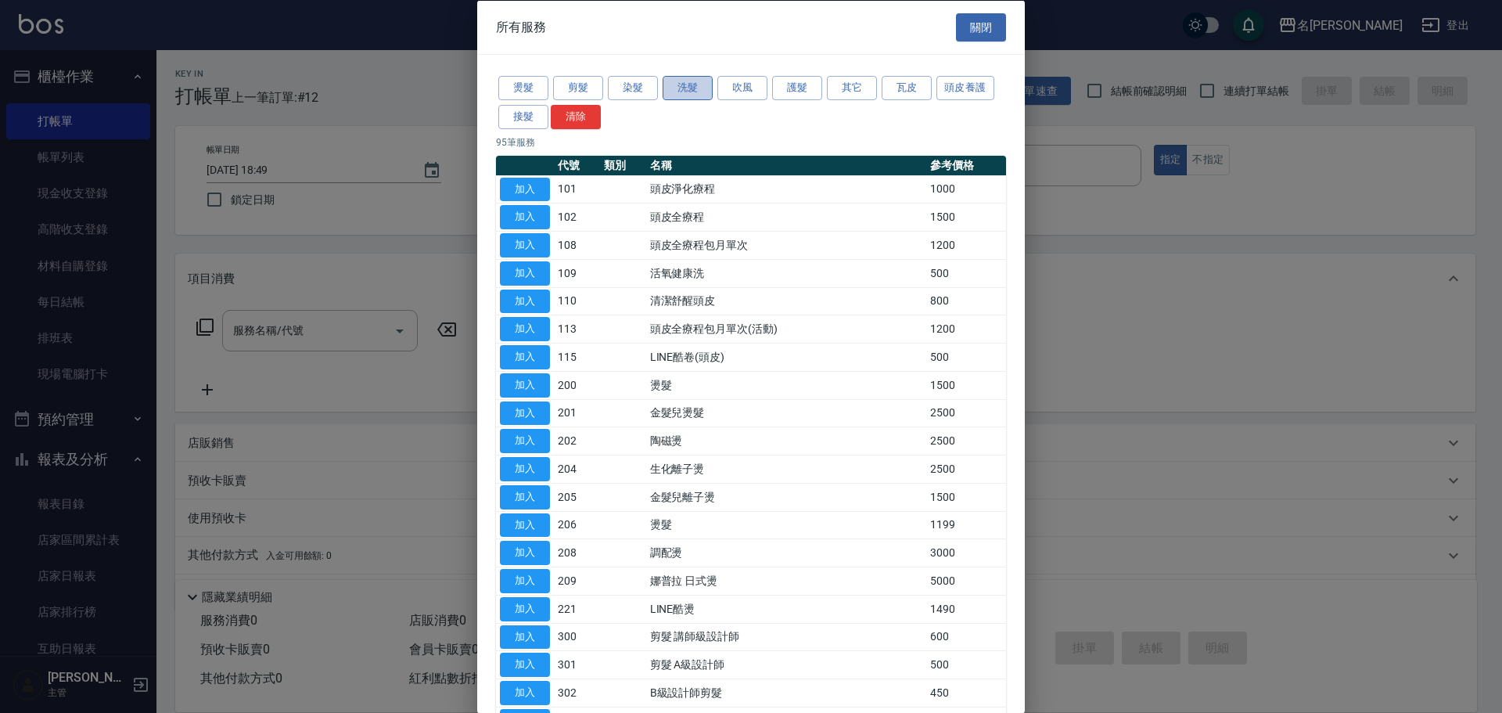
click at [681, 92] on button "洗髮" at bounding box center [688, 88] width 50 height 24
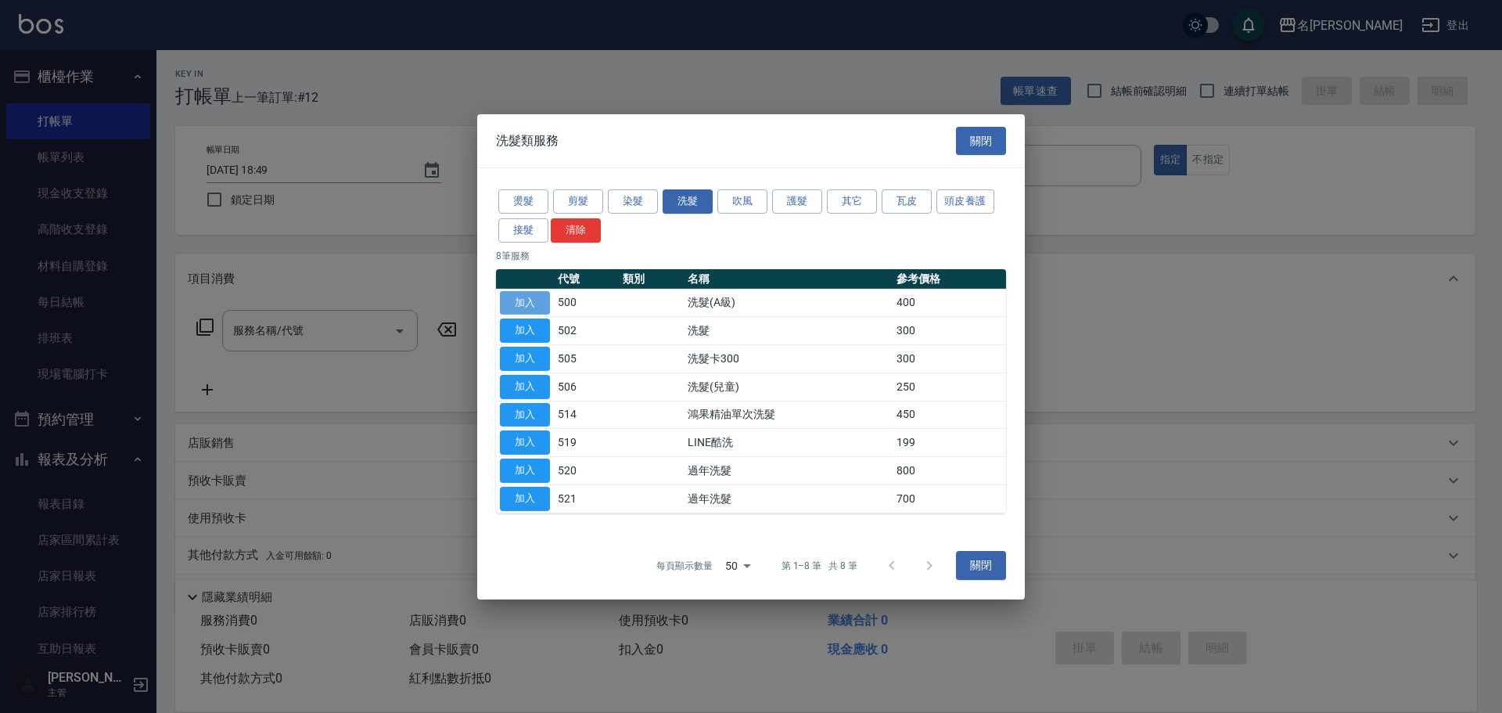
click at [532, 302] on button "加入" at bounding box center [525, 302] width 50 height 24
type input "洗髮(A級)(500)"
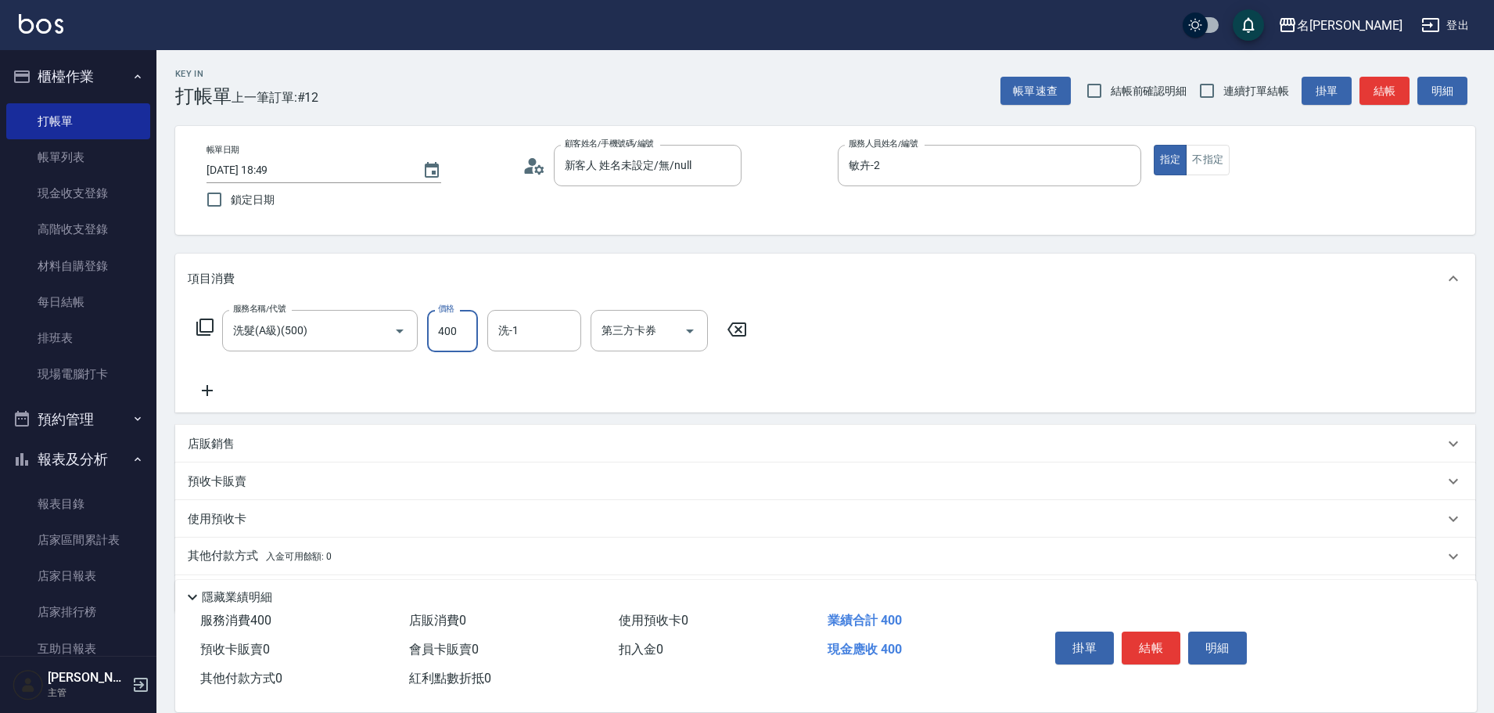
click at [466, 338] on input "400" at bounding box center [452, 331] width 51 height 42
type input "450"
click at [1154, 634] on button "結帳" at bounding box center [1151, 647] width 59 height 33
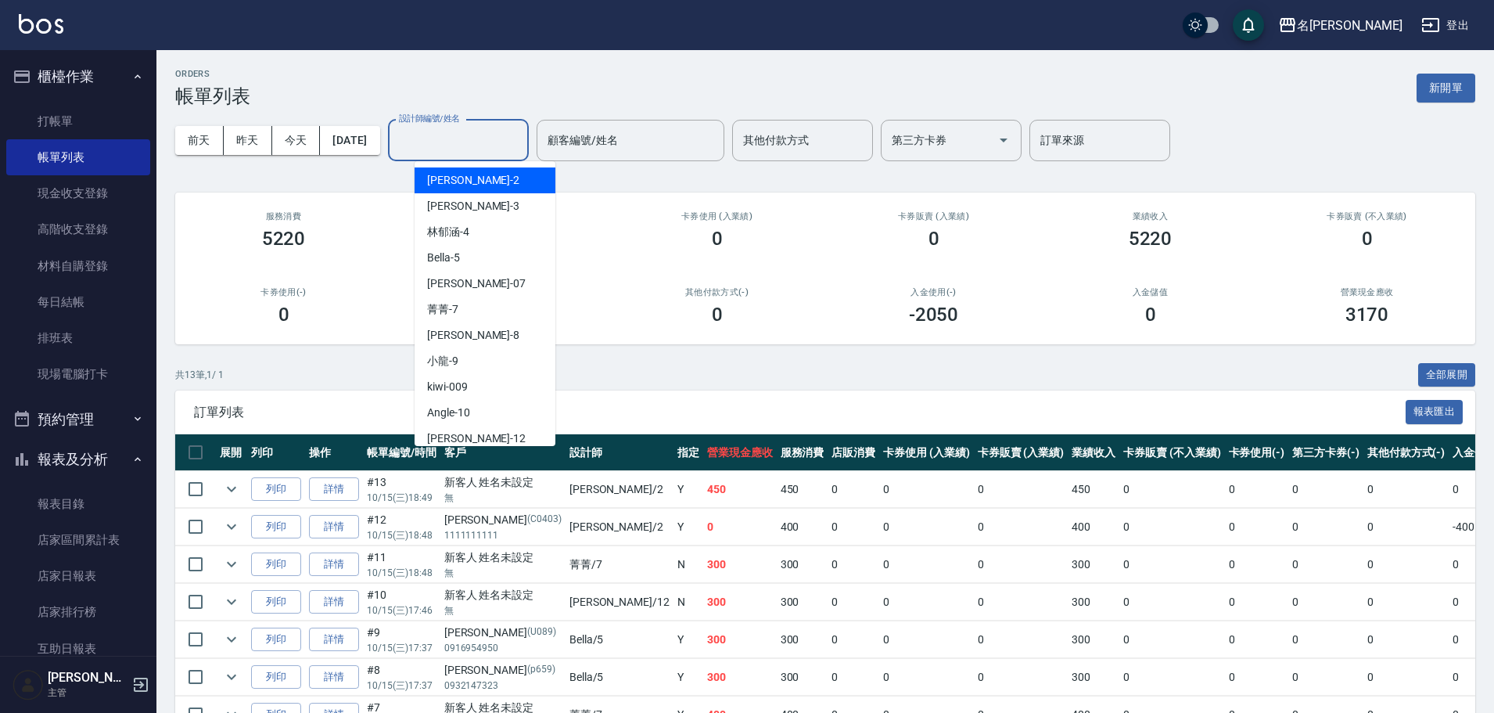
click at [472, 146] on input "設計師編號/姓名" at bounding box center [458, 140] width 127 height 27
click at [469, 176] on div "敏卉 -2" at bounding box center [485, 180] width 141 height 26
type input "敏卉-2"
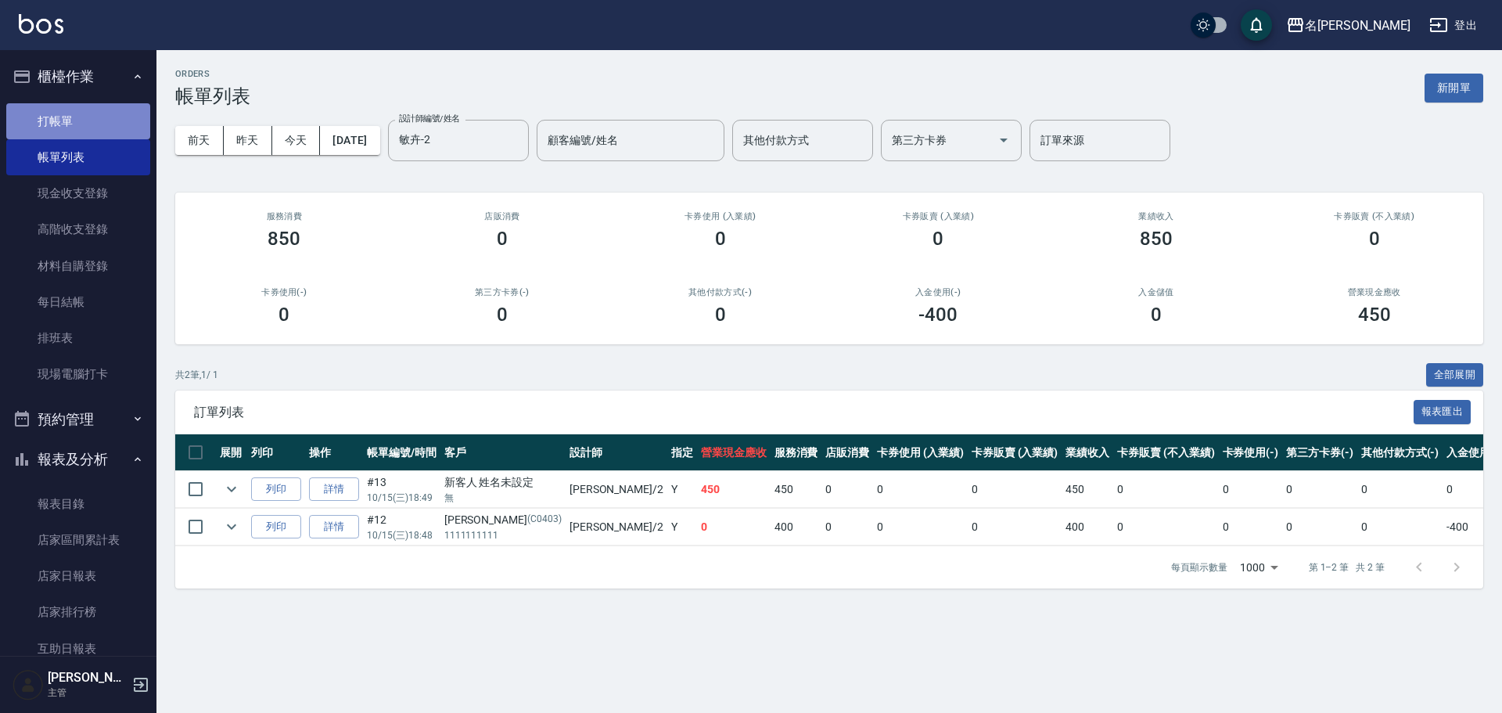
click at [103, 124] on link "打帳單" at bounding box center [78, 121] width 144 height 36
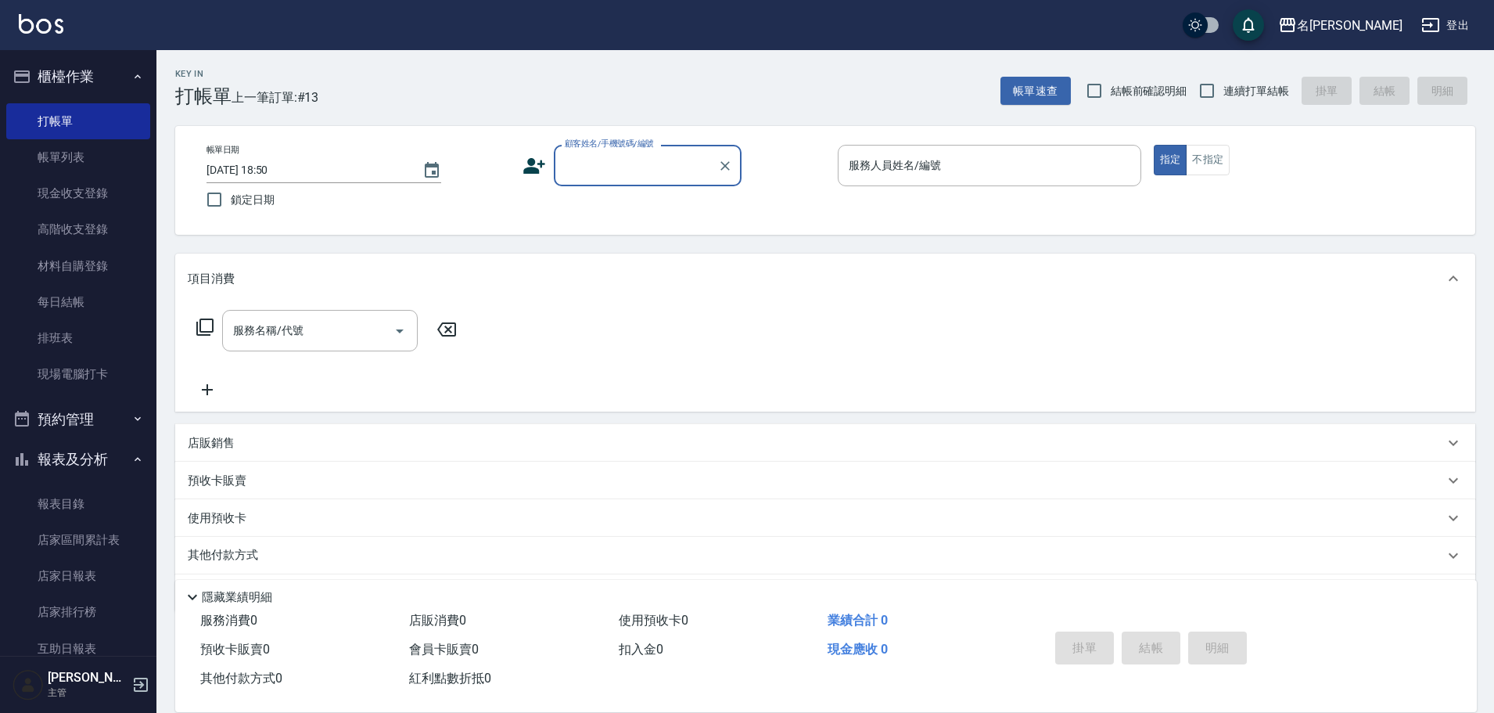
click at [601, 174] on input "顧客姓名/手機號碼/編號" at bounding box center [636, 165] width 150 height 27
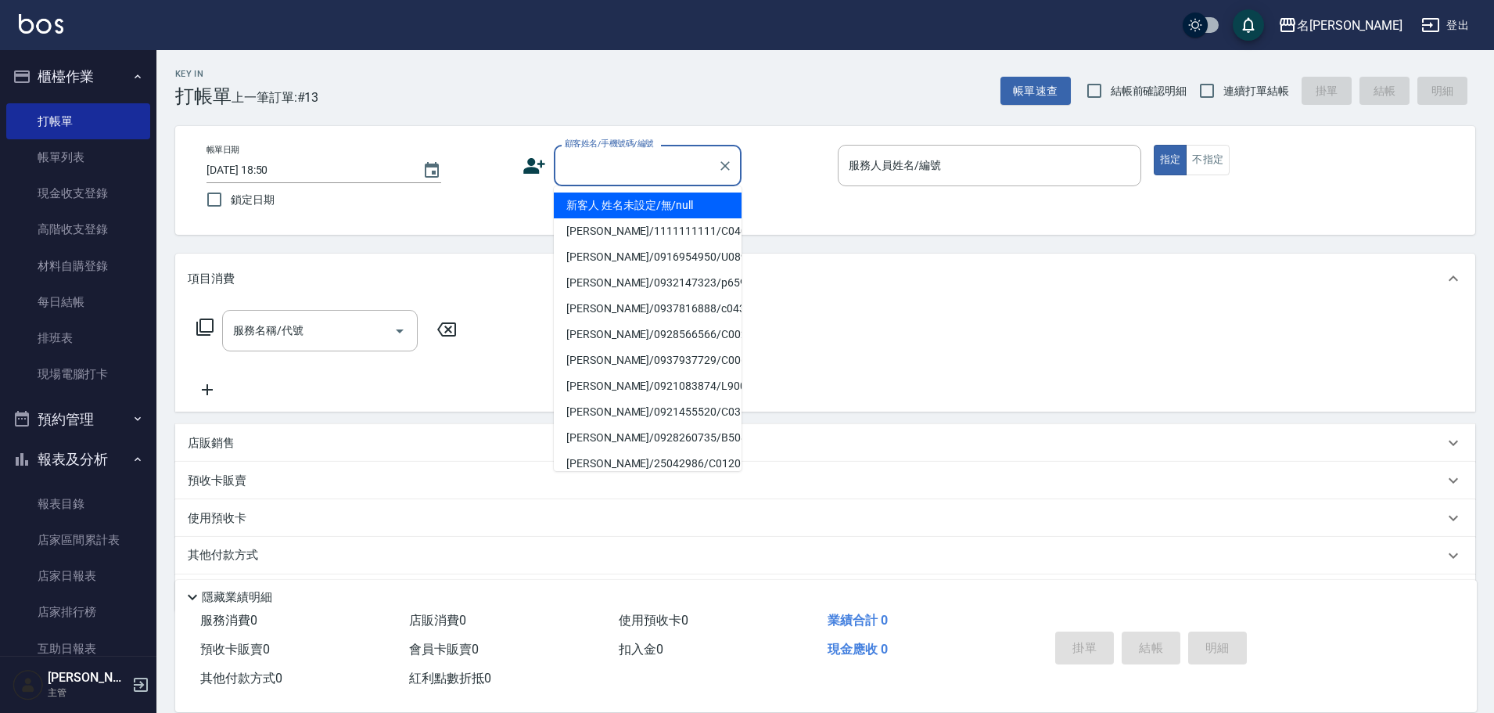
click at [602, 210] on li "新客人 姓名未設定/無/null" at bounding box center [648, 205] width 188 height 26
type input "新客人 姓名未設定/無/null"
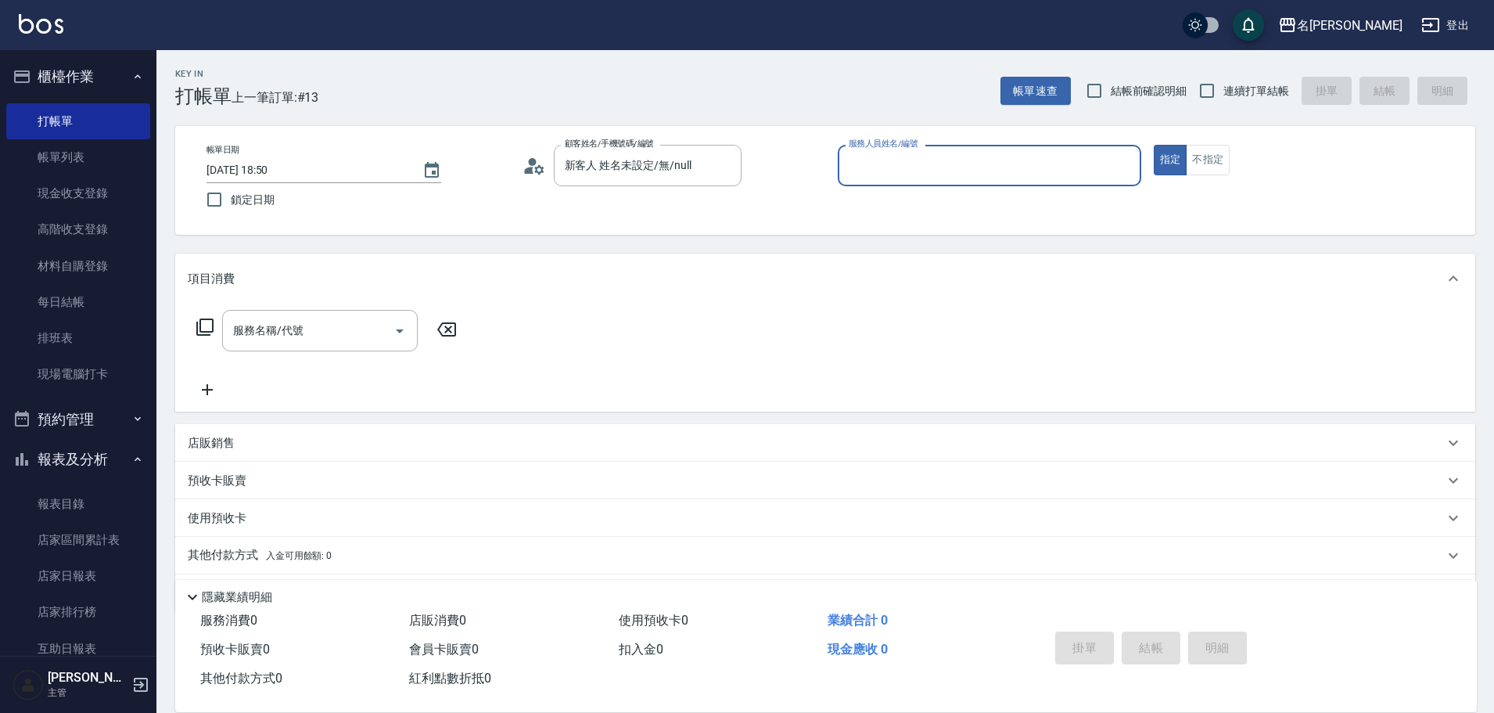
click at [862, 169] on input "服務人員姓名/編號" at bounding box center [990, 165] width 290 height 27
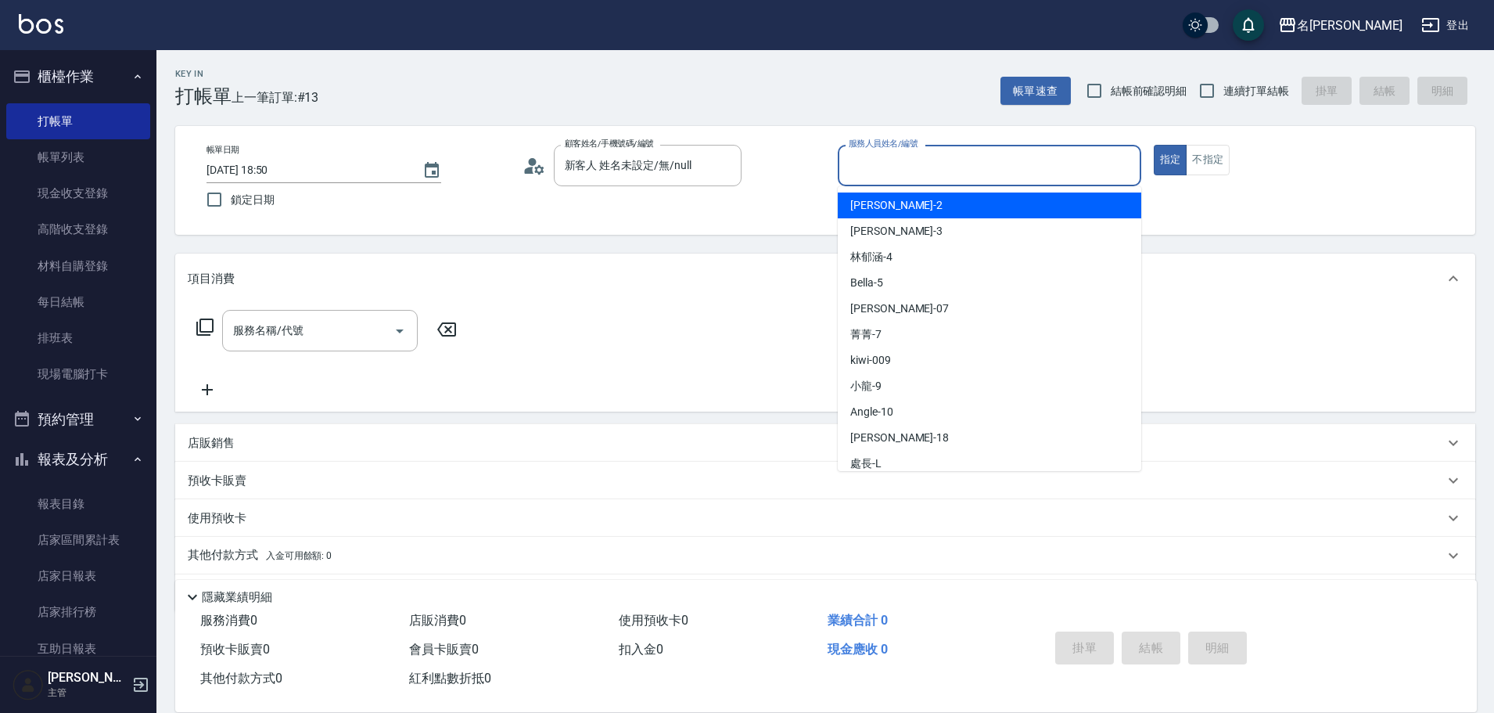
click at [878, 205] on span "敏卉 -2" at bounding box center [897, 205] width 92 height 16
type input "敏卉-2"
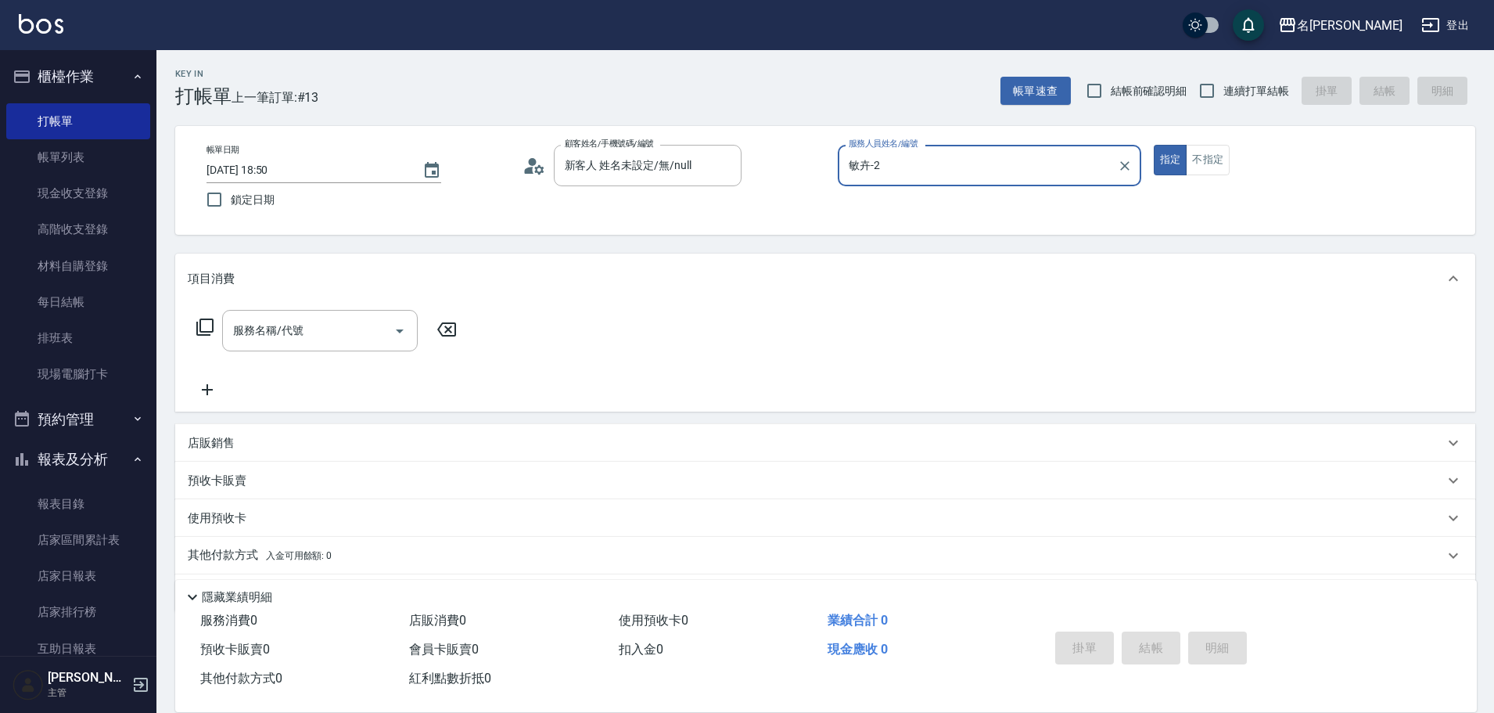
drag, startPoint x: 208, startPoint y: 324, endPoint x: 243, endPoint y: 298, distance: 43.7
click at [225, 315] on div "服務名稱/代號 服務名稱/代號" at bounding box center [327, 330] width 279 height 41
click at [210, 331] on icon at bounding box center [205, 327] width 19 height 19
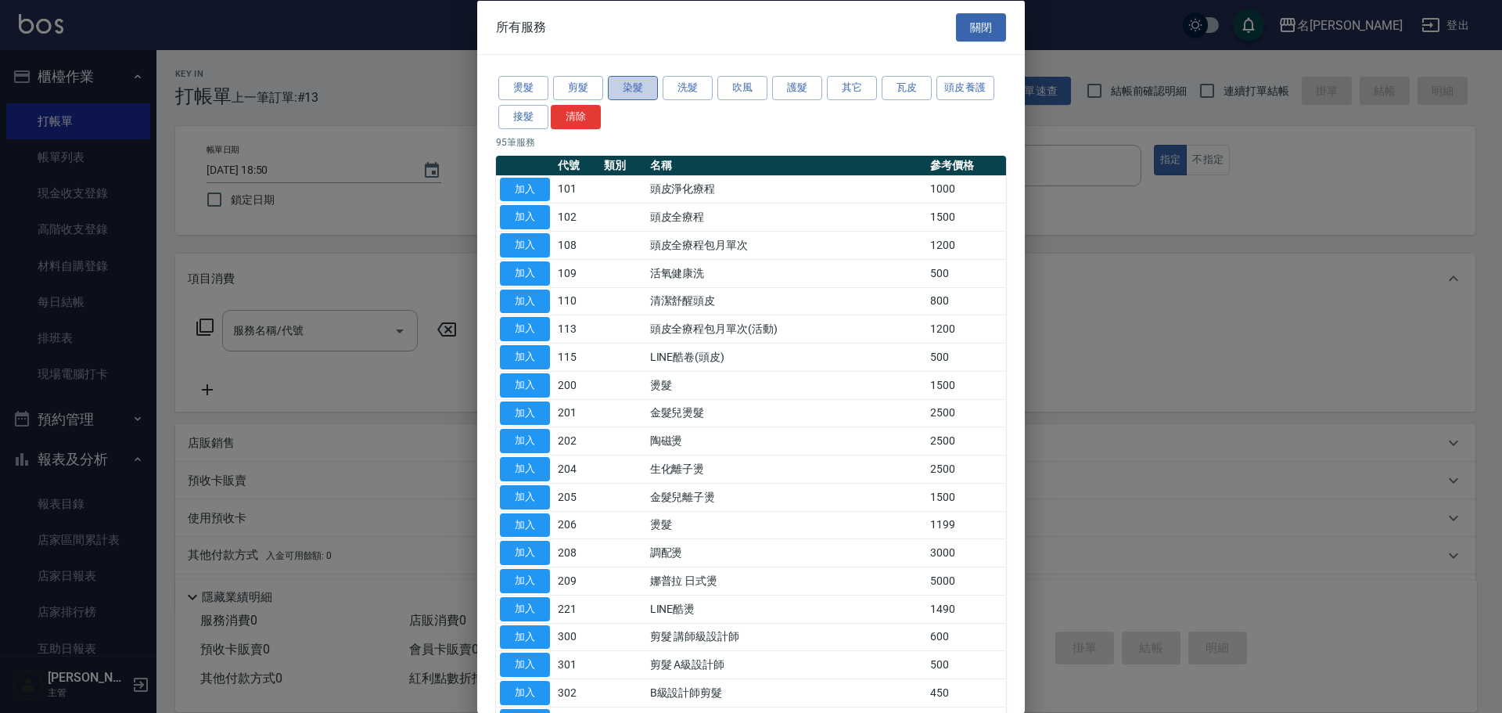
click at [635, 91] on button "染髮" at bounding box center [633, 88] width 50 height 24
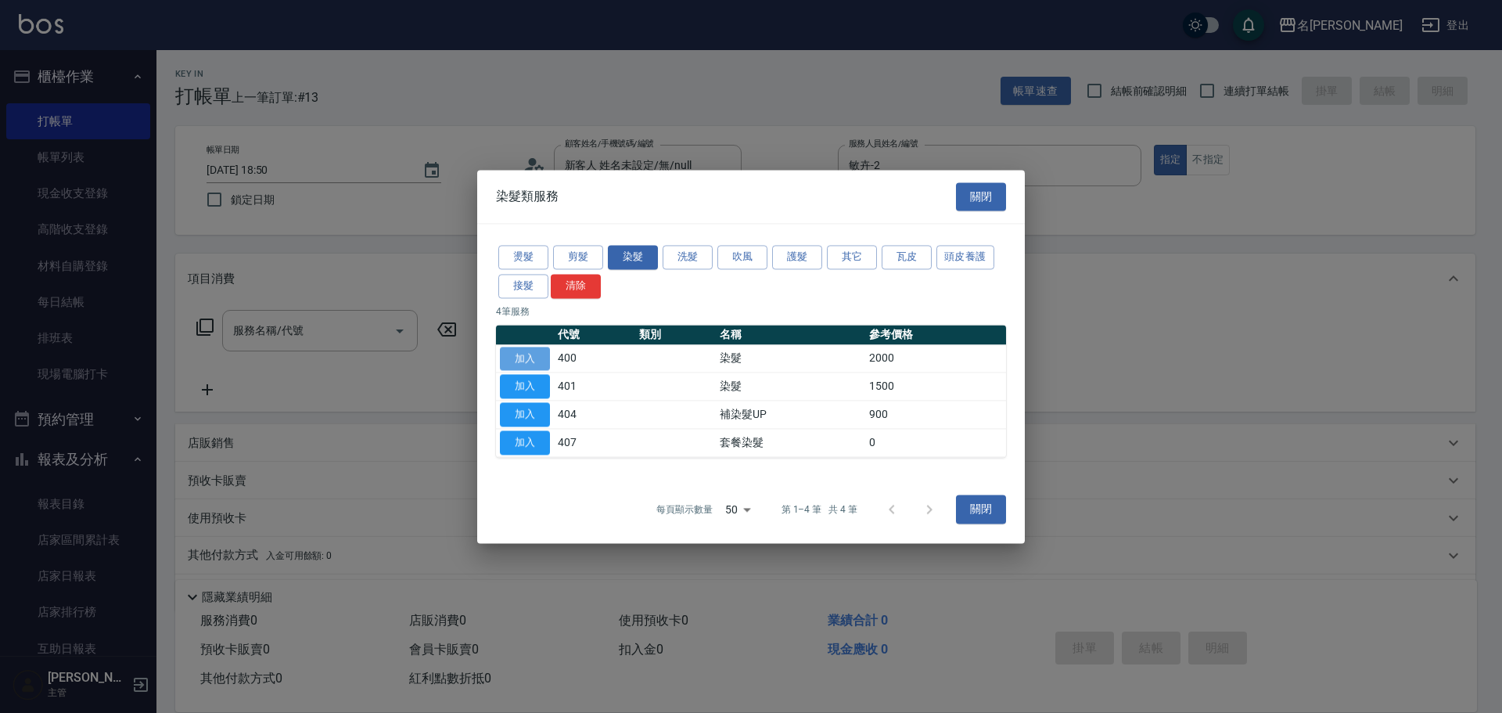
click at [536, 357] on button "加入" at bounding box center [525, 359] width 50 height 24
type input "染髮(400)"
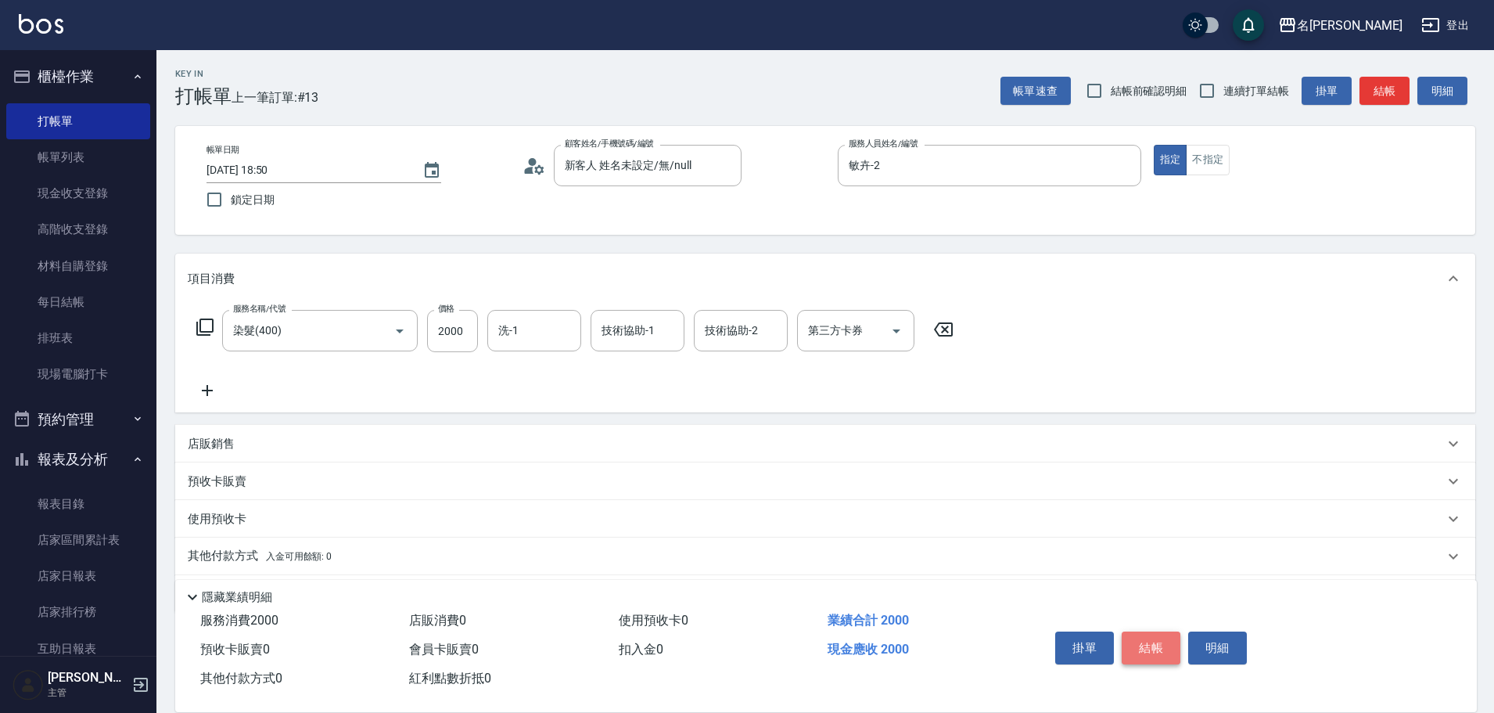
click at [1142, 645] on button "結帳" at bounding box center [1151, 647] width 59 height 33
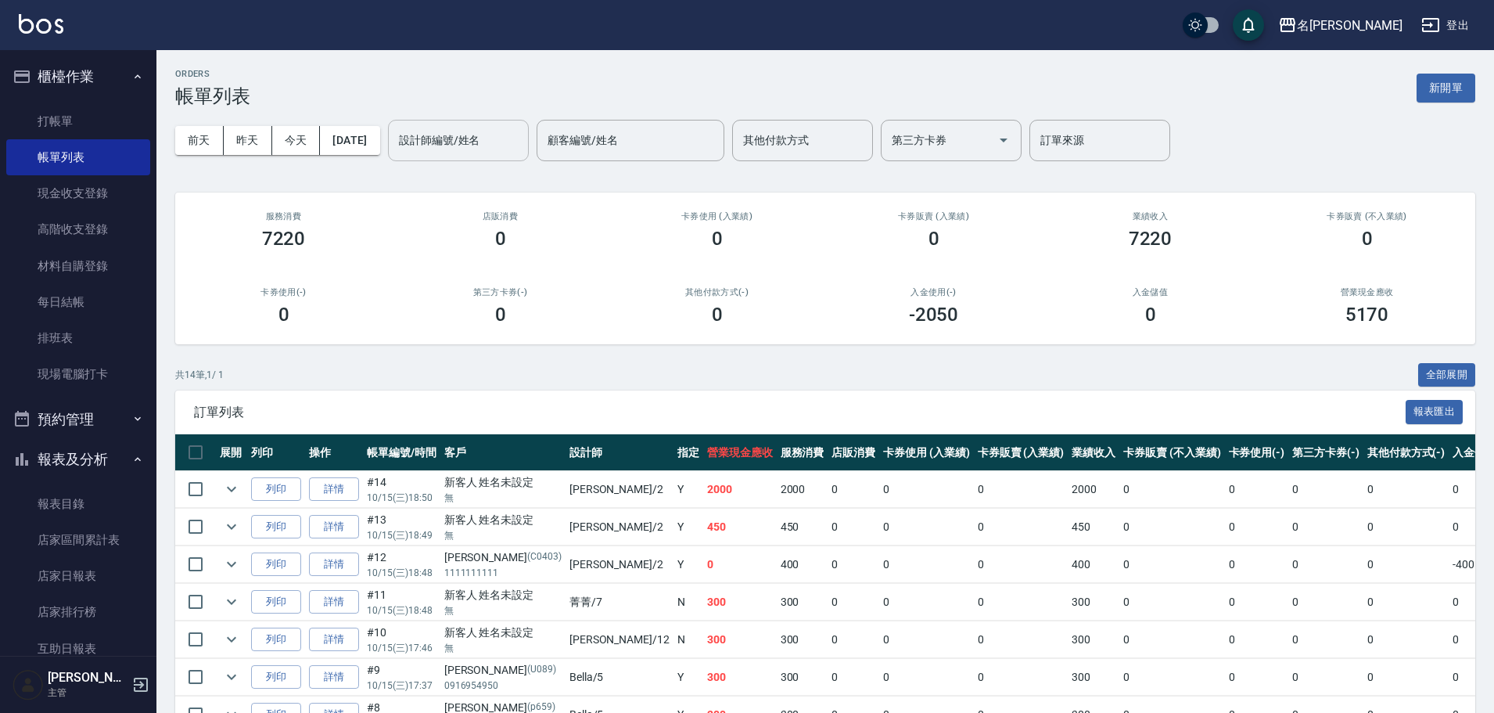
drag, startPoint x: 479, startPoint y: 132, endPoint x: 483, endPoint y: 160, distance: 28.4
click at [480, 146] on input "設計師編號/姓名" at bounding box center [458, 140] width 127 height 27
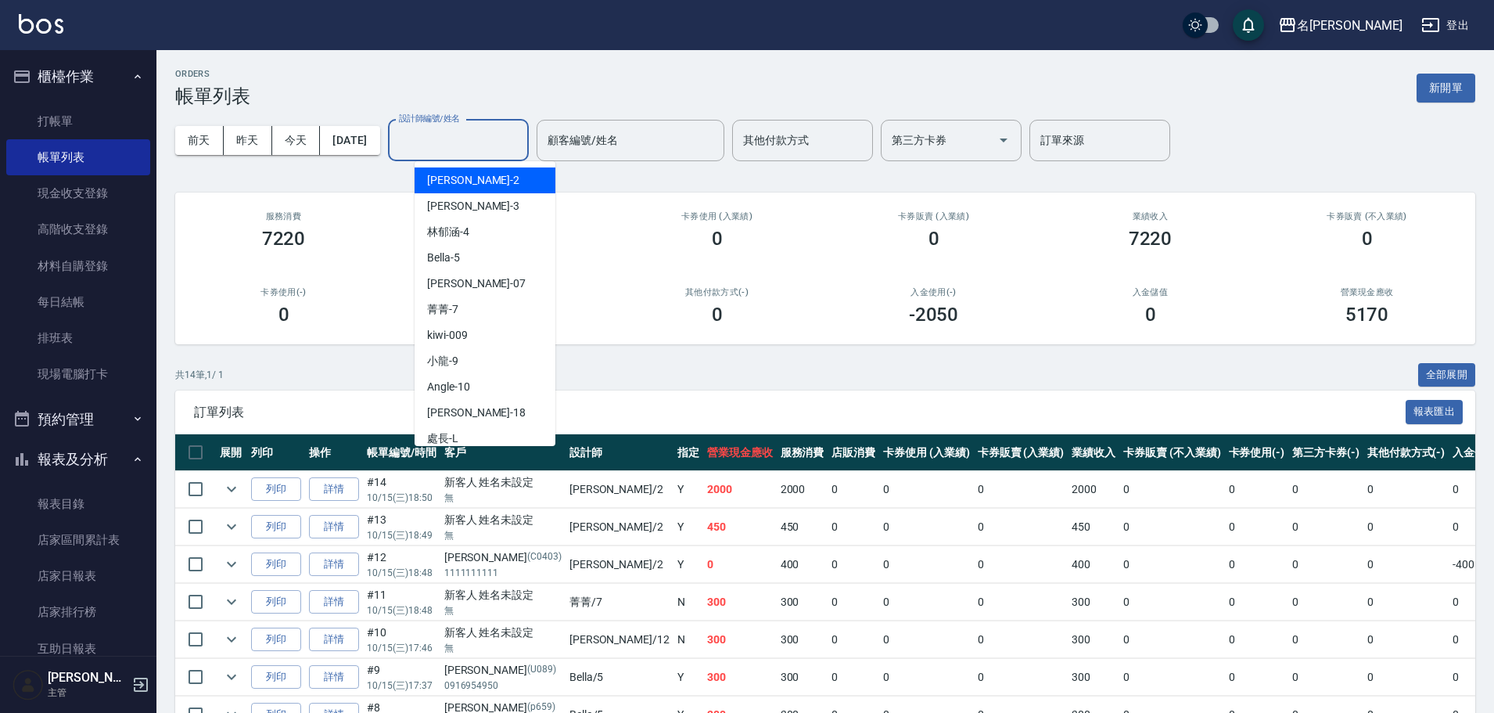
click at [492, 181] on div "敏卉 -2" at bounding box center [485, 180] width 141 height 26
type input "敏卉-2"
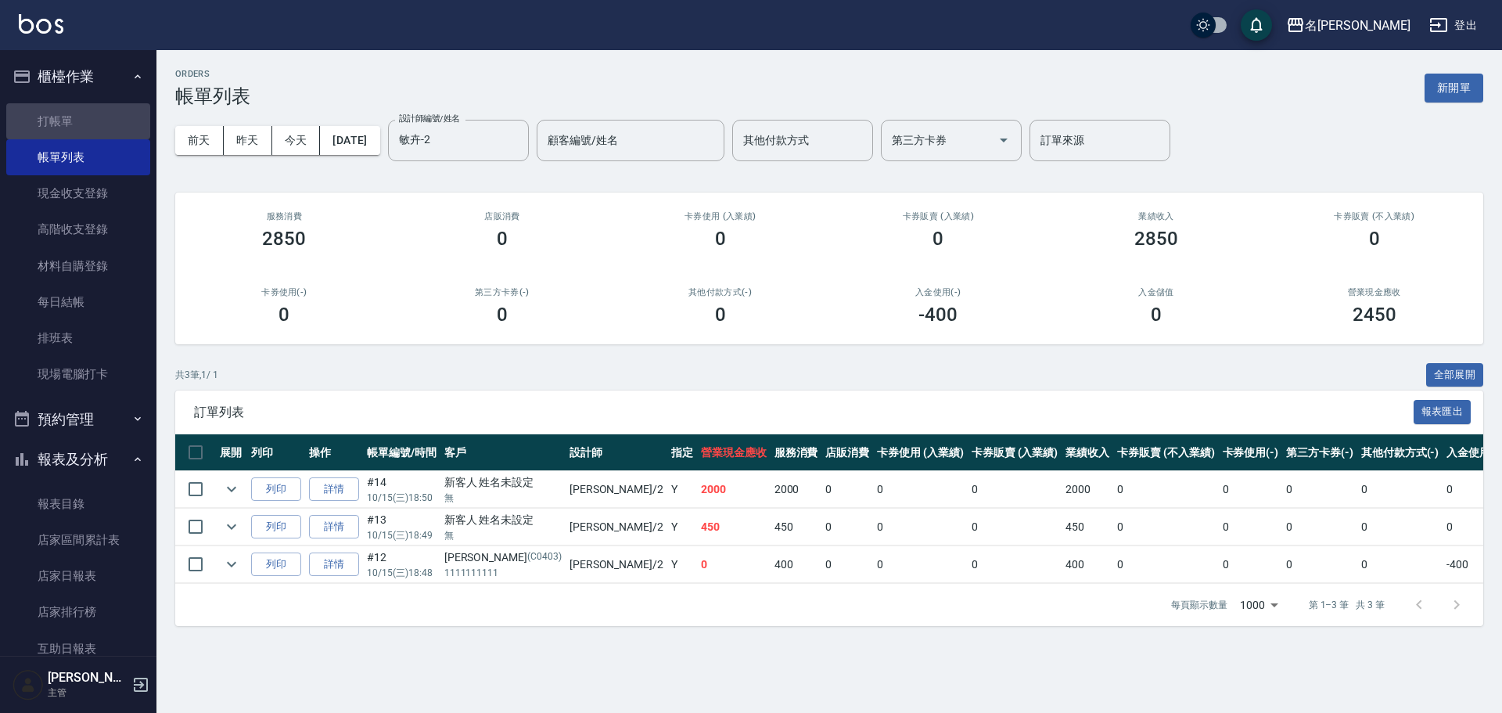
drag, startPoint x: 108, startPoint y: 124, endPoint x: 240, endPoint y: 109, distance: 133.1
click at [108, 123] on link "打帳單" at bounding box center [78, 121] width 144 height 36
